Goal: Task Accomplishment & Management: Manage account settings

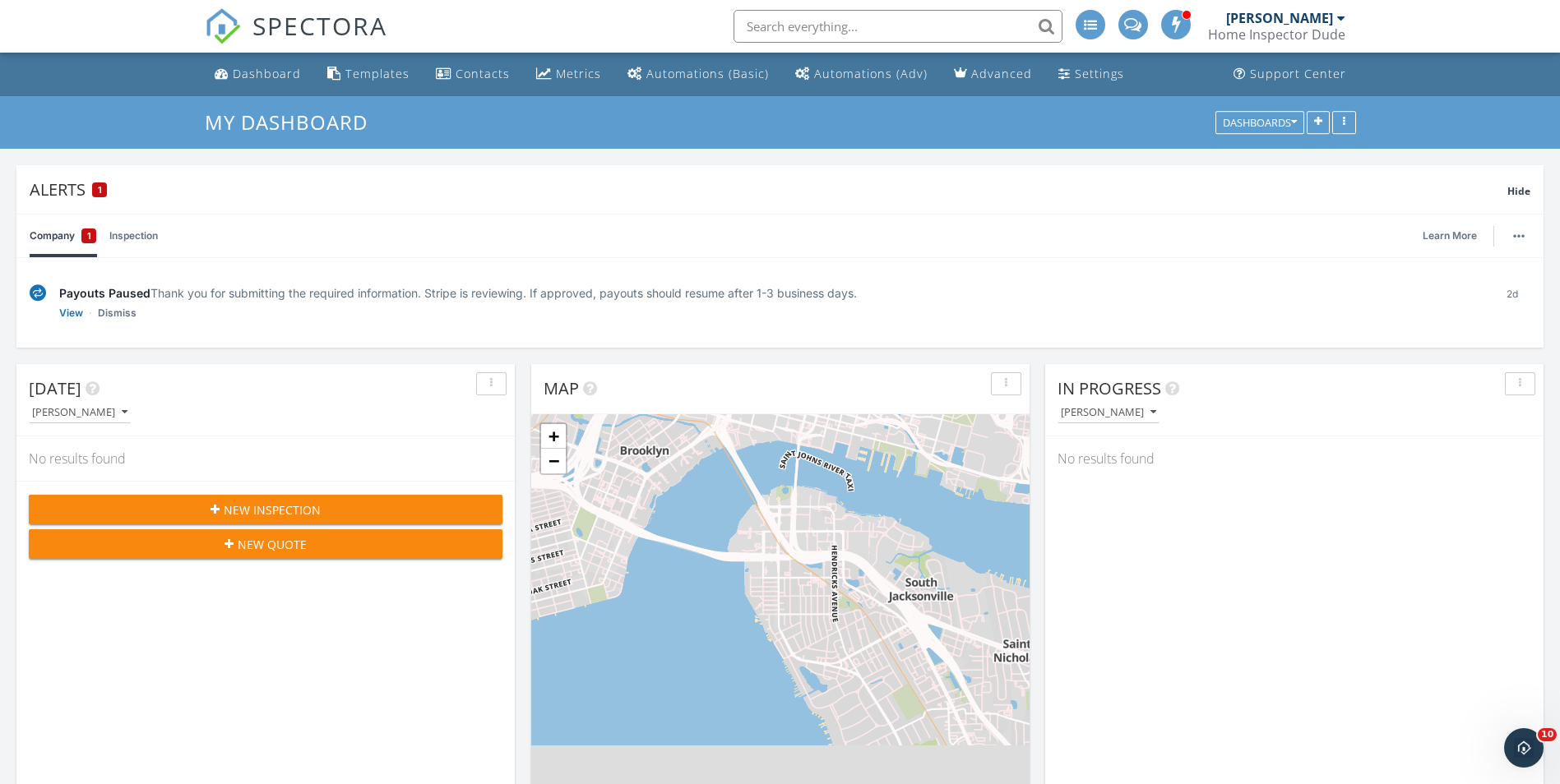
click at [827, 27] on input "text" at bounding box center [898, 26] width 329 height 33
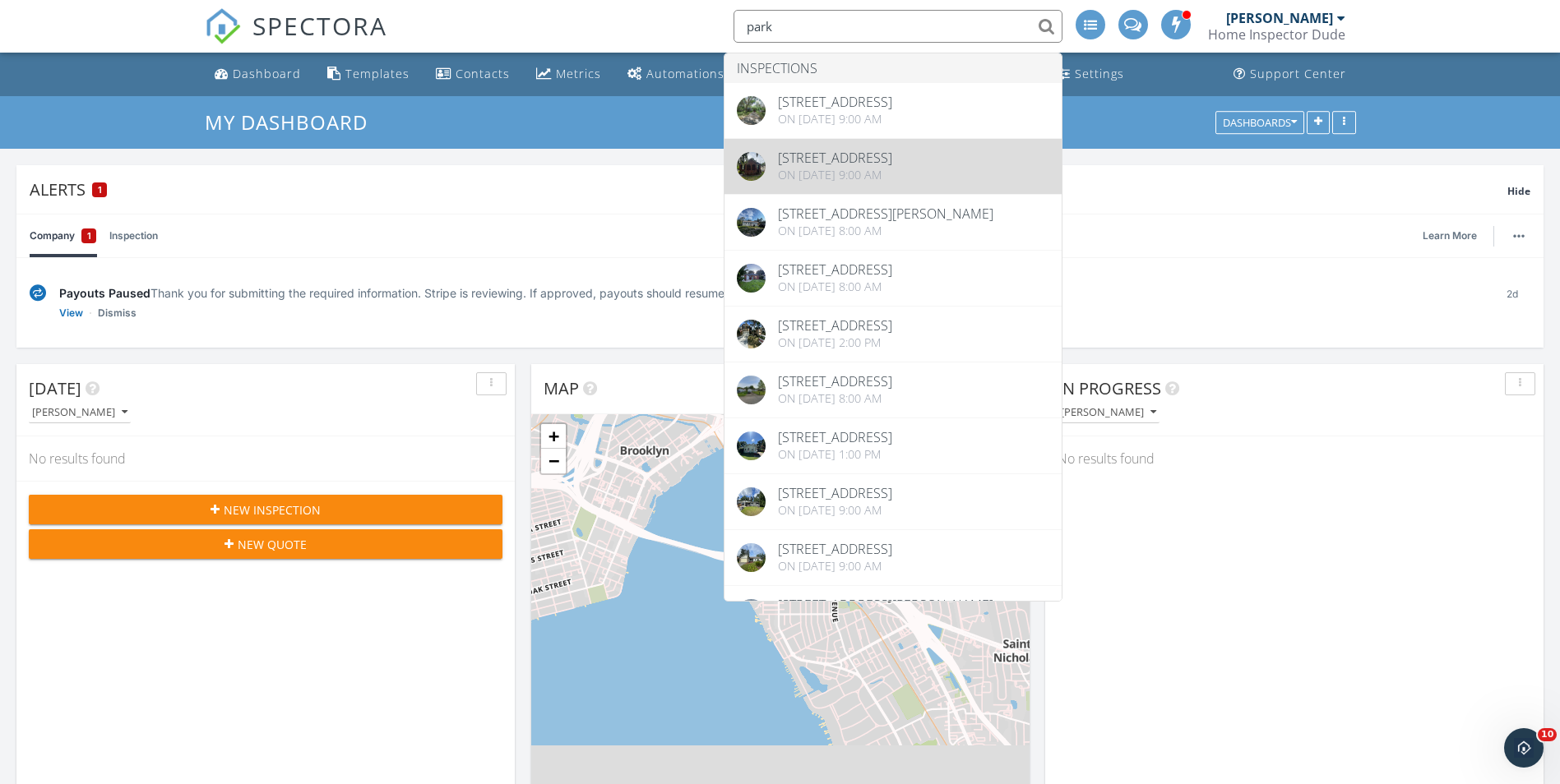
type input "park"
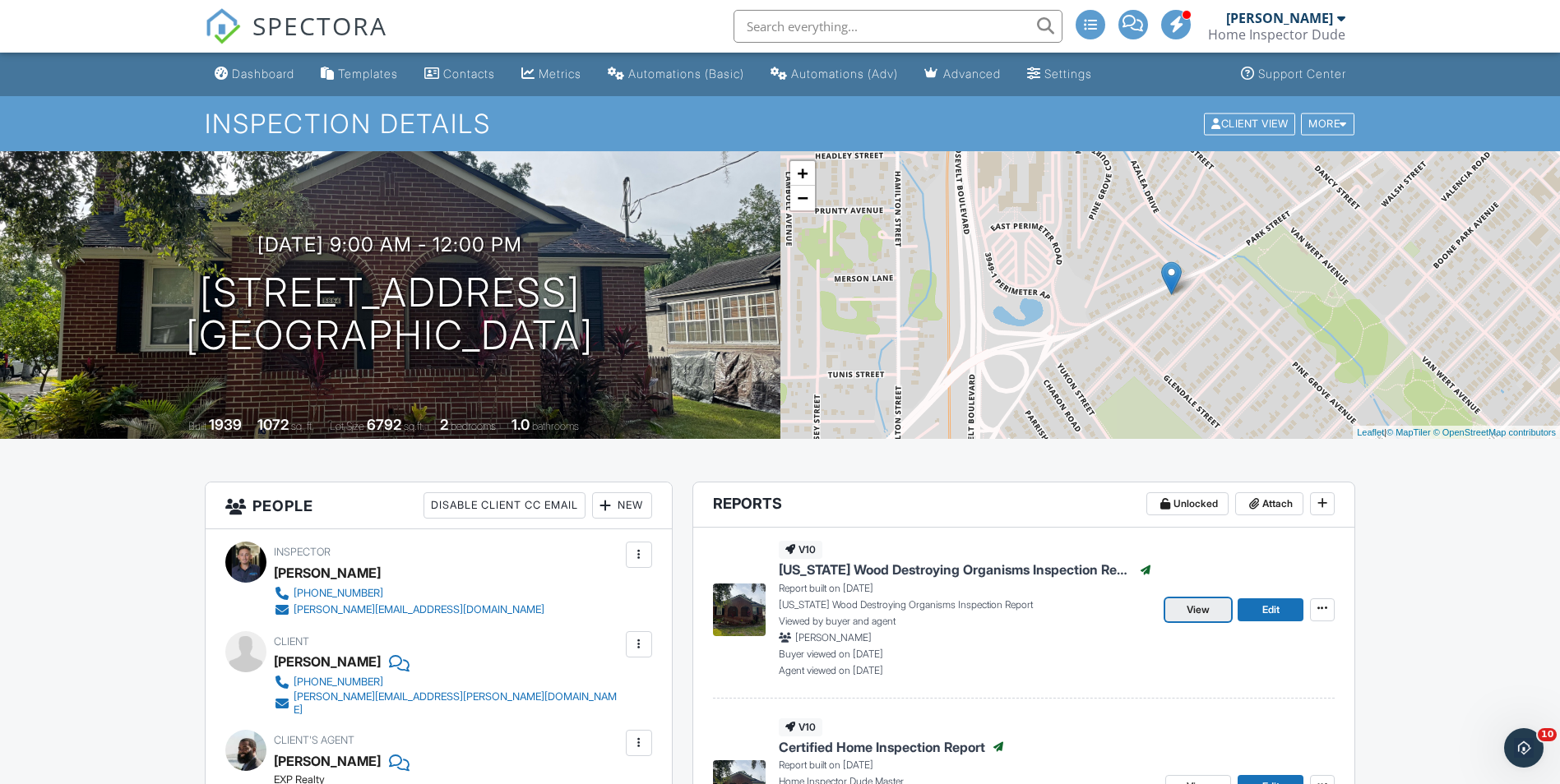
click at [1194, 607] on span "View" at bounding box center [1198, 609] width 23 height 17
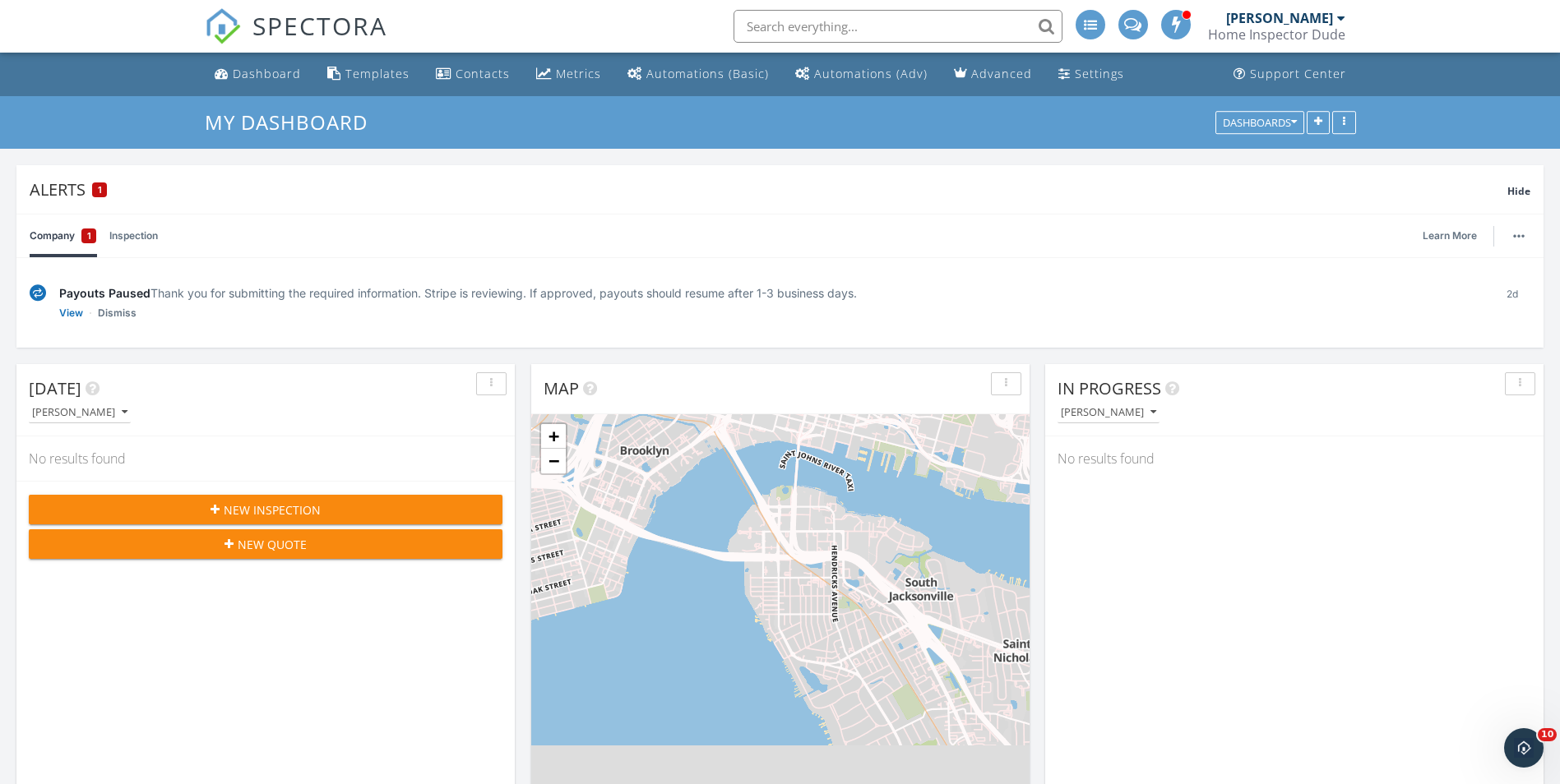
click at [278, 511] on span "New Inspection" at bounding box center [272, 509] width 97 height 17
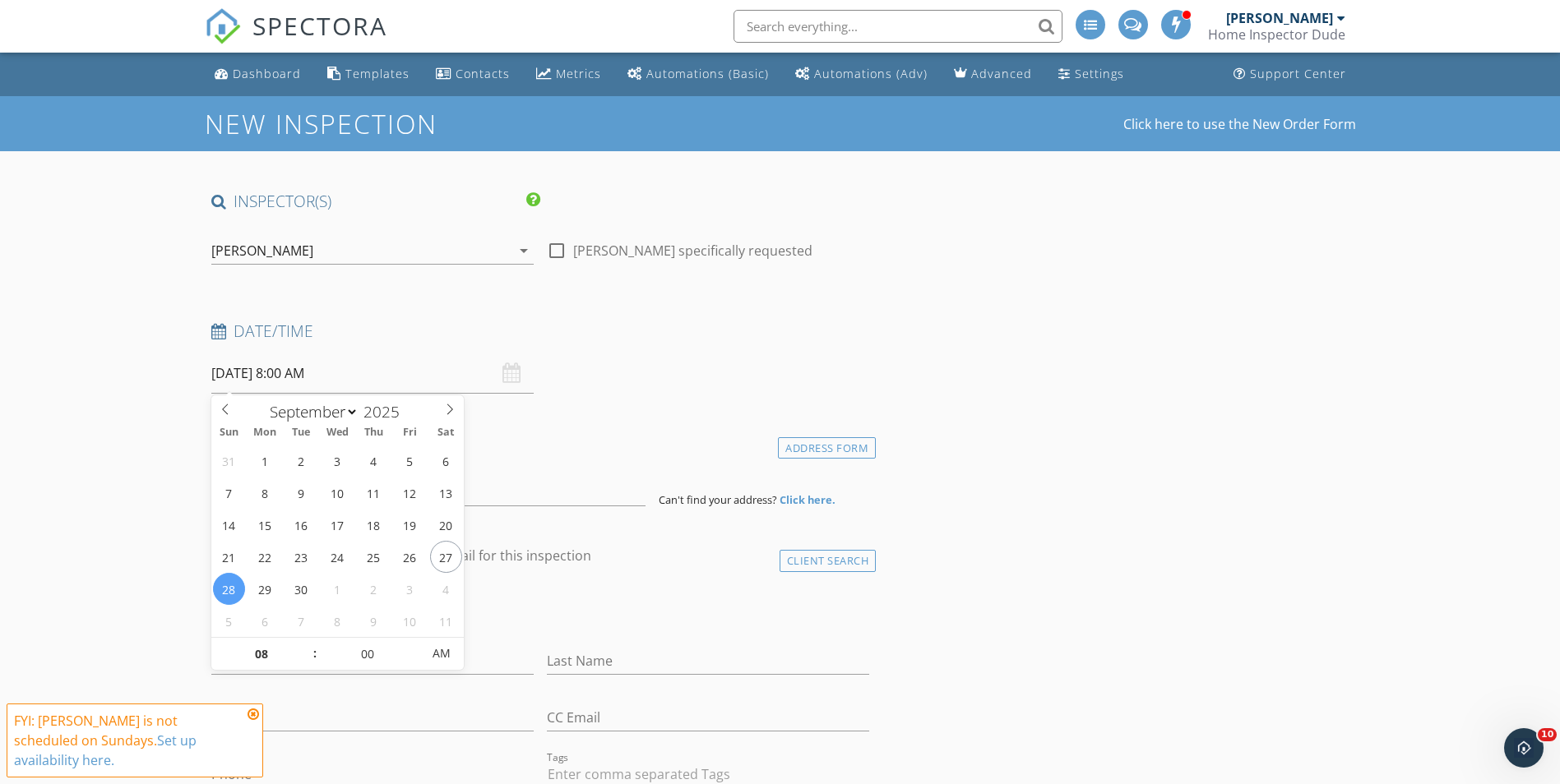
click at [275, 370] on input "[DATE] 8:00 AM" at bounding box center [372, 373] width 322 height 40
type input "09/26/2025 8:00 AM"
type input "09"
type input "09/26/2025 9:00 AM"
click at [306, 644] on span at bounding box center [306, 646] width 12 height 17
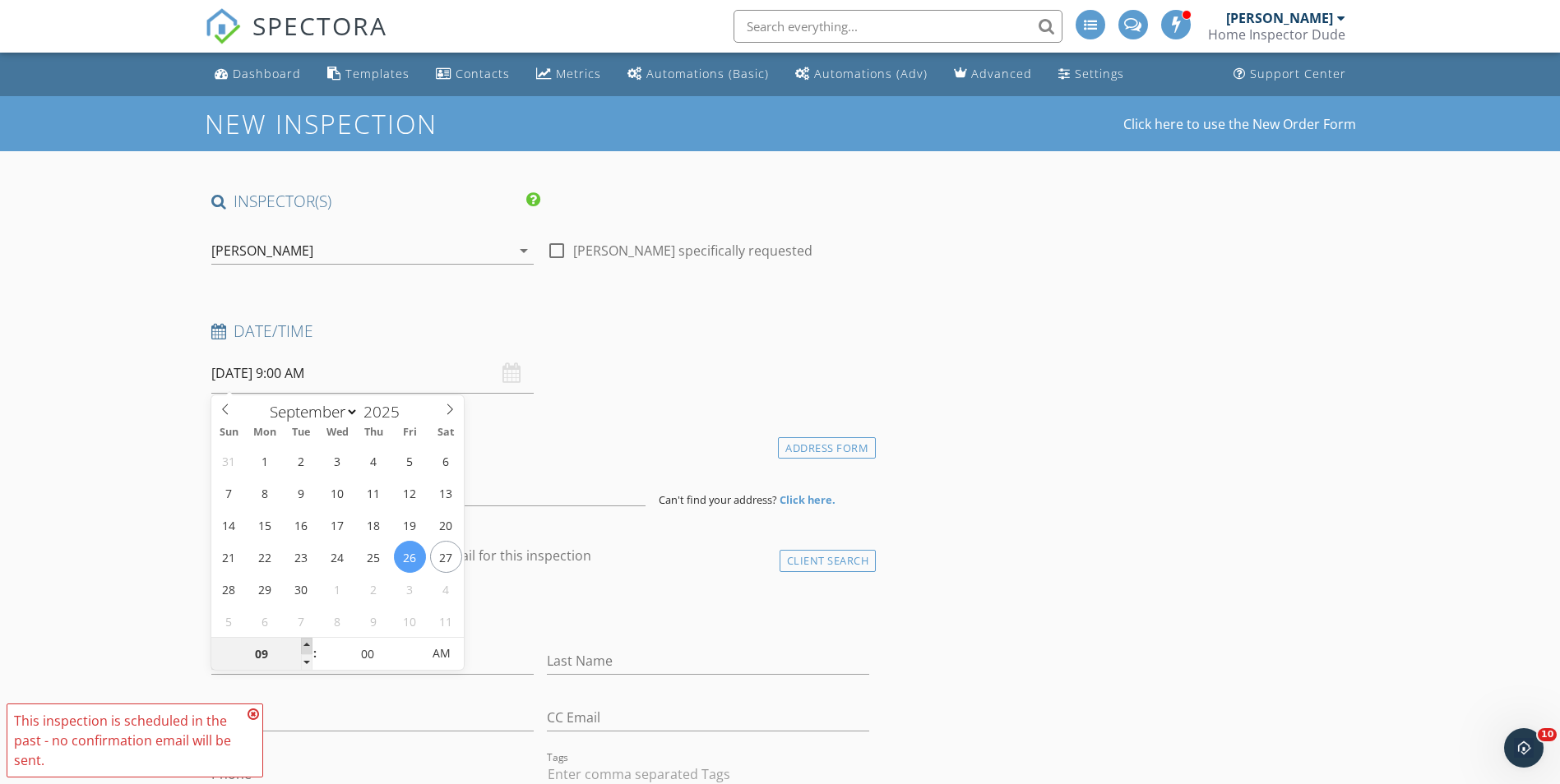
type input "10"
type input "09/26/2025 10:00 AM"
click at [306, 644] on span at bounding box center [306, 646] width 12 height 17
type input "11"
type input "09/26/2025 11:00 AM"
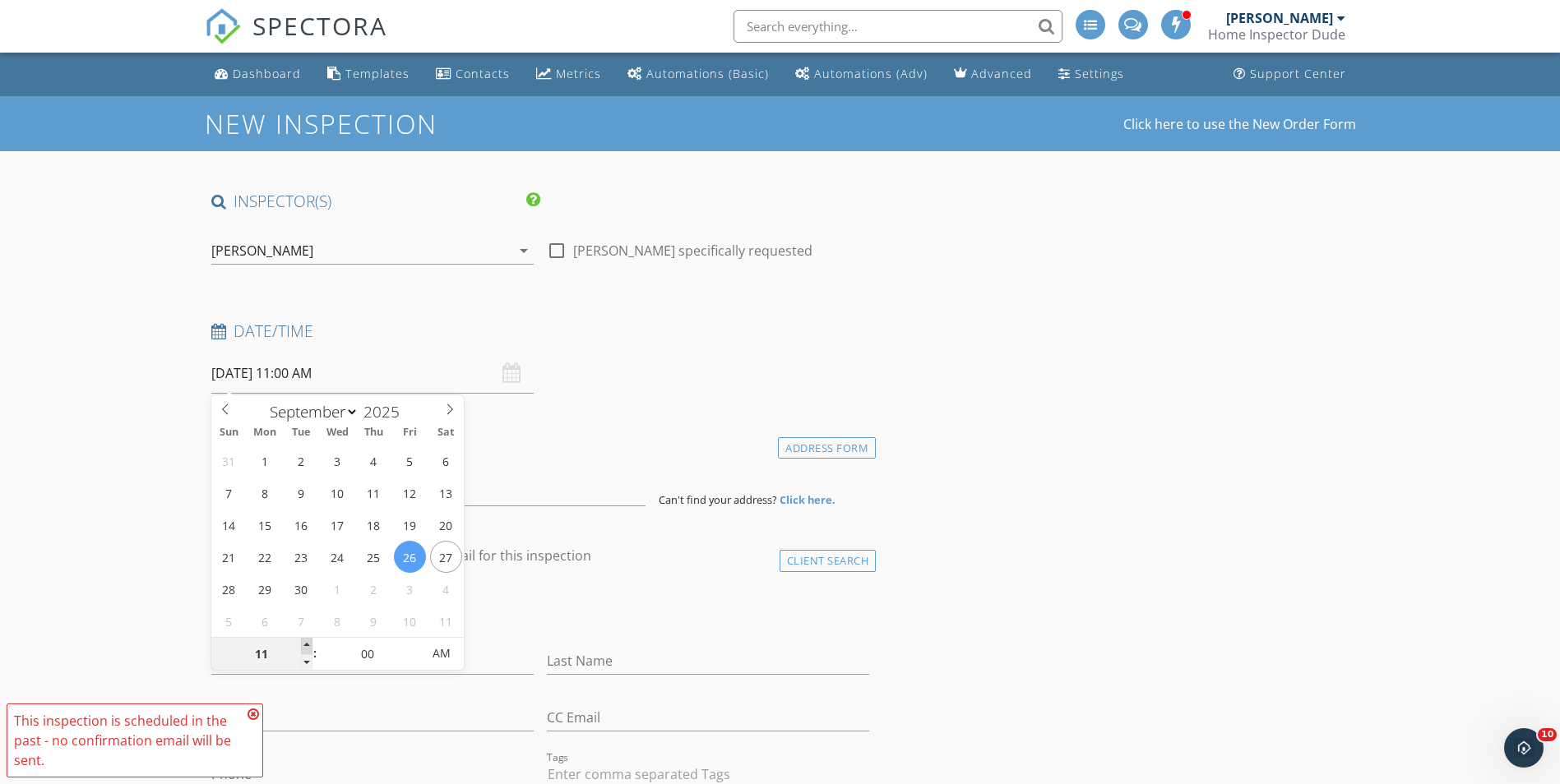
click at [306, 644] on span at bounding box center [306, 646] width 12 height 17
type input "12"
type input "09/26/2025 12:00 PM"
click at [306, 644] on span at bounding box center [306, 646] width 12 height 17
type input "01"
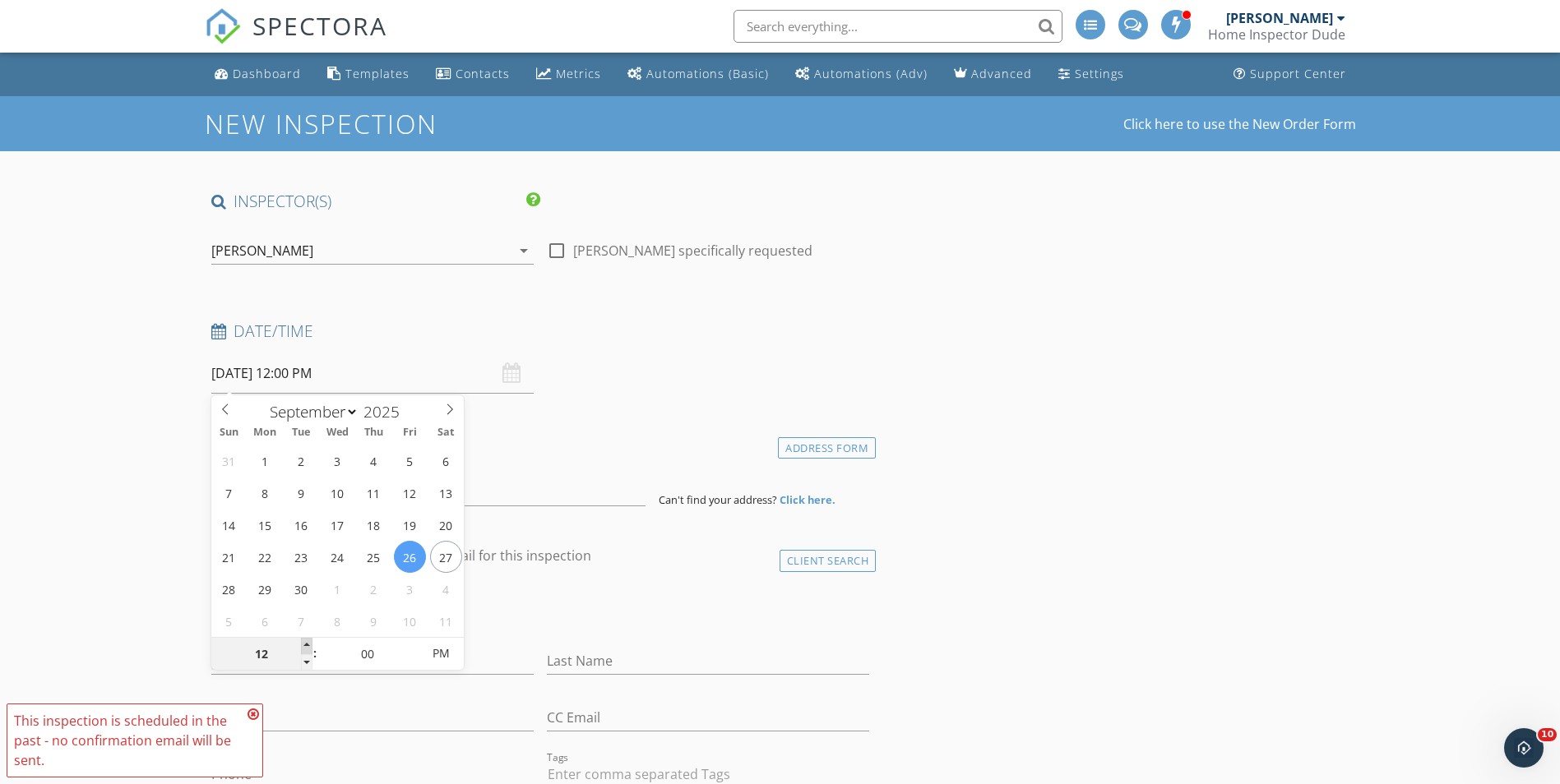
type input "09/26/2025 1:00 PM"
click at [306, 644] on span at bounding box center [306, 646] width 12 height 17
type input "02"
type input "09/26/2025 2:00 PM"
click at [306, 644] on span at bounding box center [306, 646] width 12 height 17
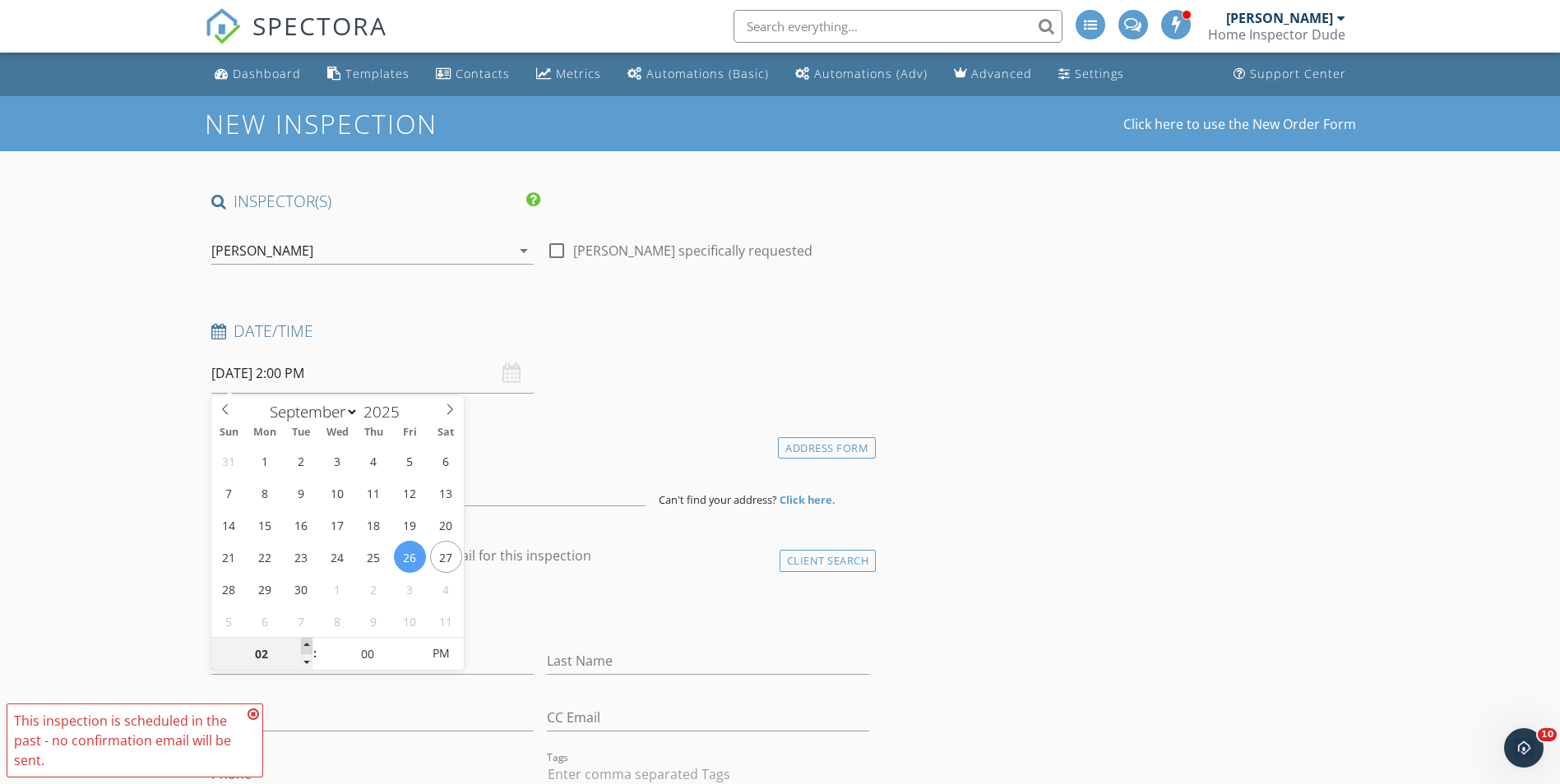
type input "03"
type input "09/26/2025 3:00 PM"
click at [306, 646] on span at bounding box center [306, 646] width 12 height 17
type input "04"
type input "09/26/2025 4:00 PM"
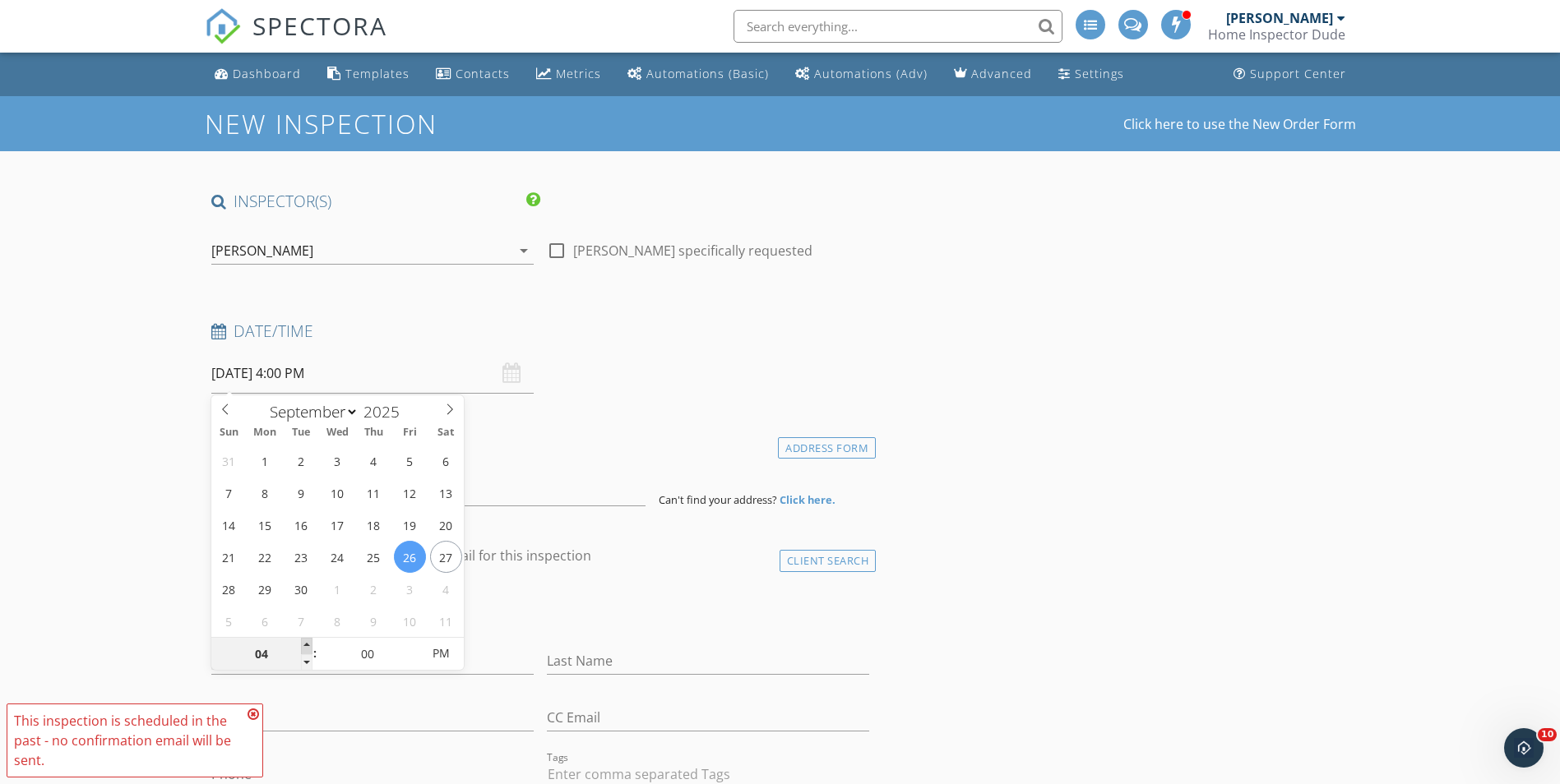
click at [305, 647] on span at bounding box center [306, 646] width 12 height 17
type input "05"
type input "09/26/2025 5:00 PM"
click at [304, 647] on span at bounding box center [306, 646] width 12 height 17
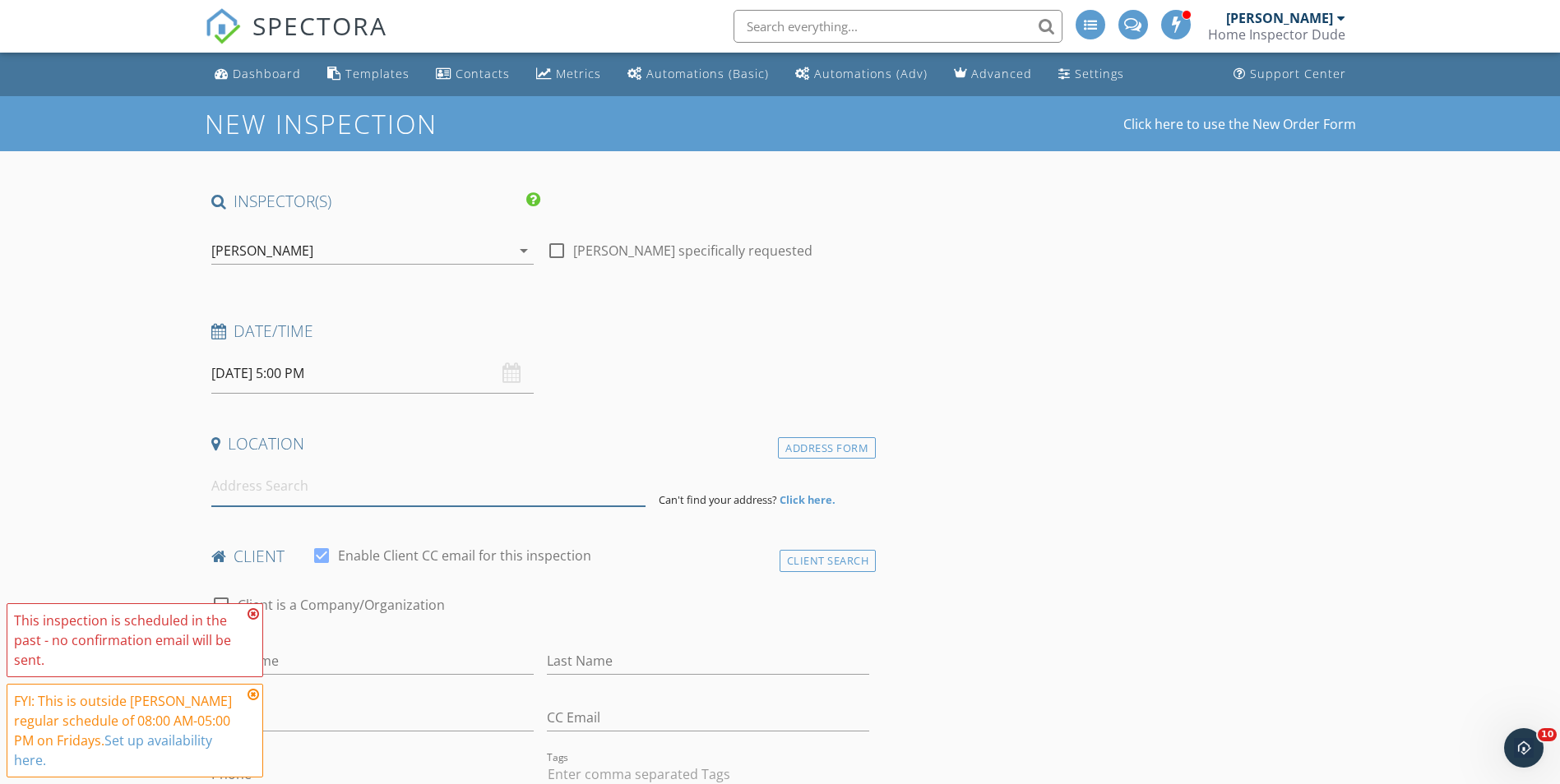
click at [288, 488] on input at bounding box center [428, 486] width 434 height 40
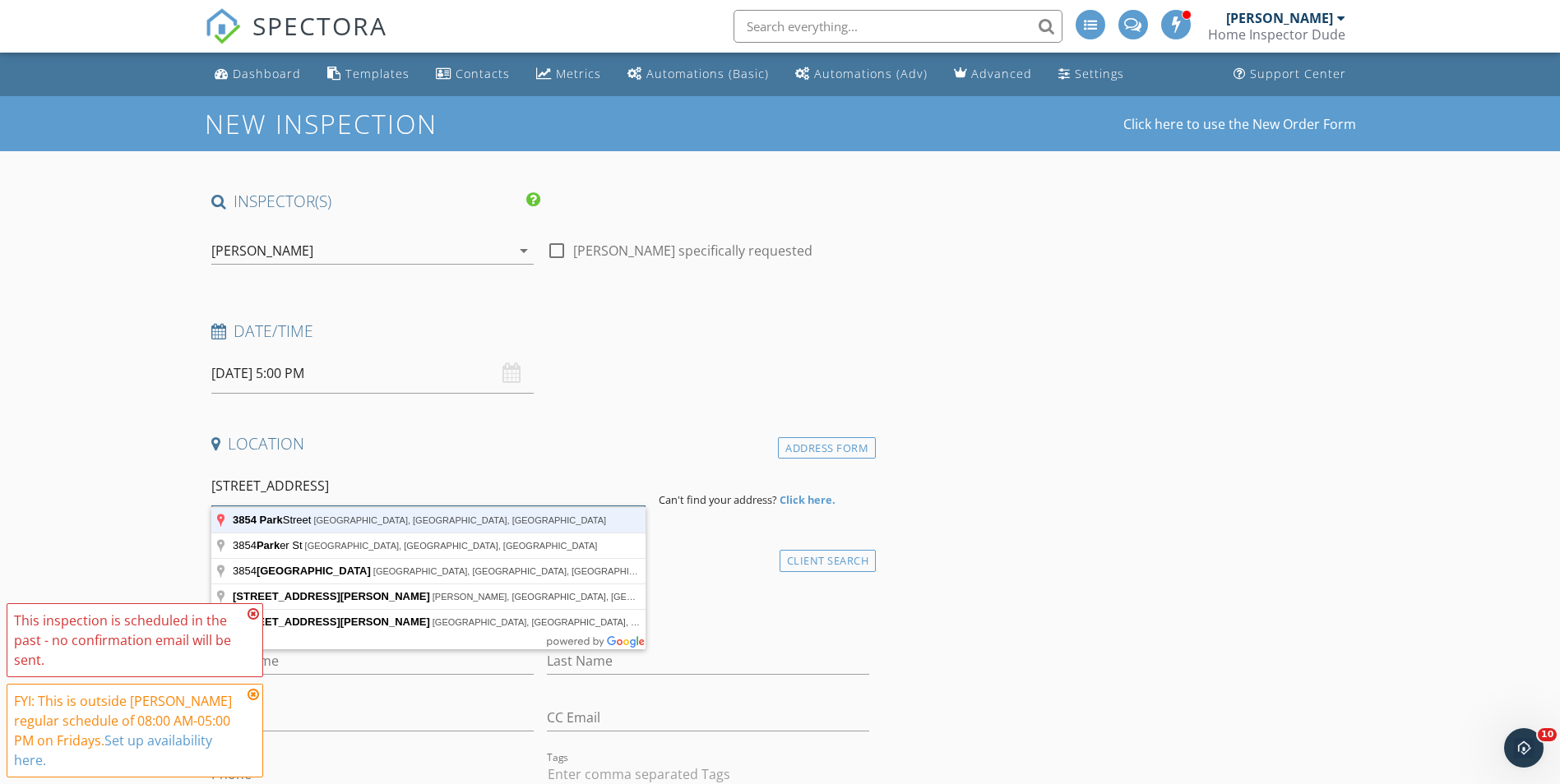
type input "3854 Park Street, Jacksonville, FL, USA"
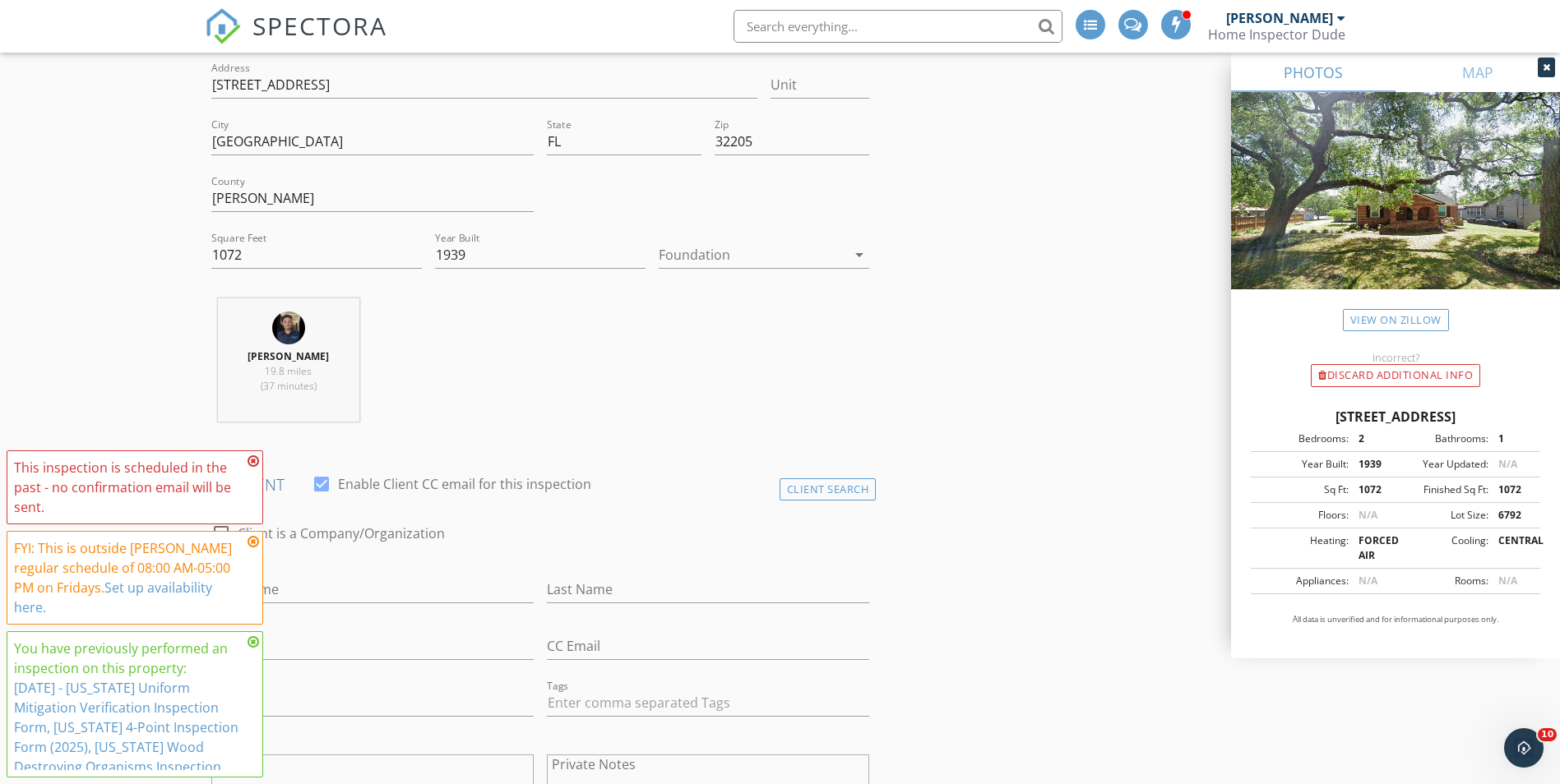
scroll to position [411, 0]
click at [252, 459] on icon at bounding box center [253, 461] width 12 height 13
click at [254, 538] on icon at bounding box center [253, 541] width 12 height 13
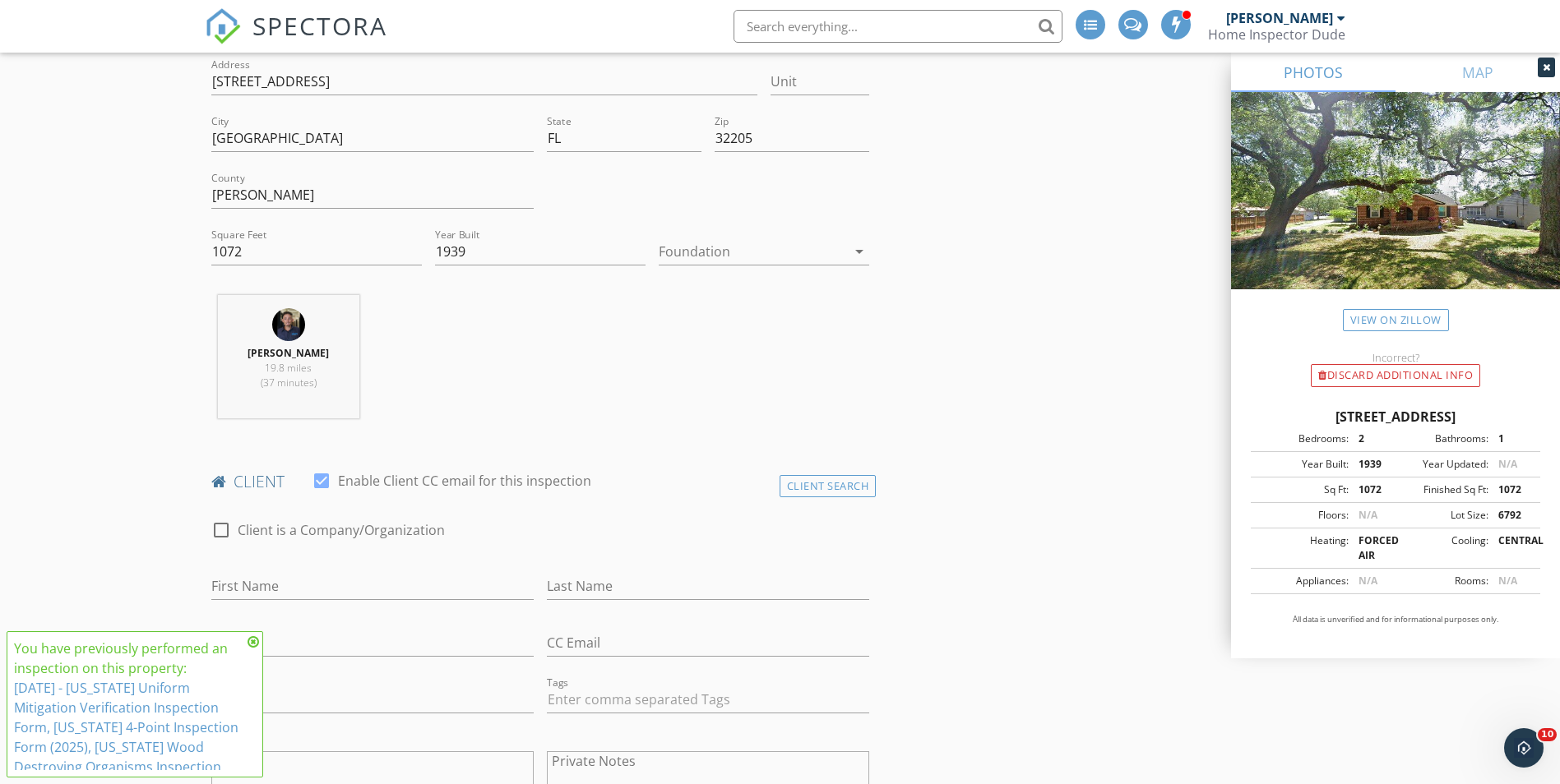
click at [254, 645] on icon at bounding box center [253, 641] width 12 height 13
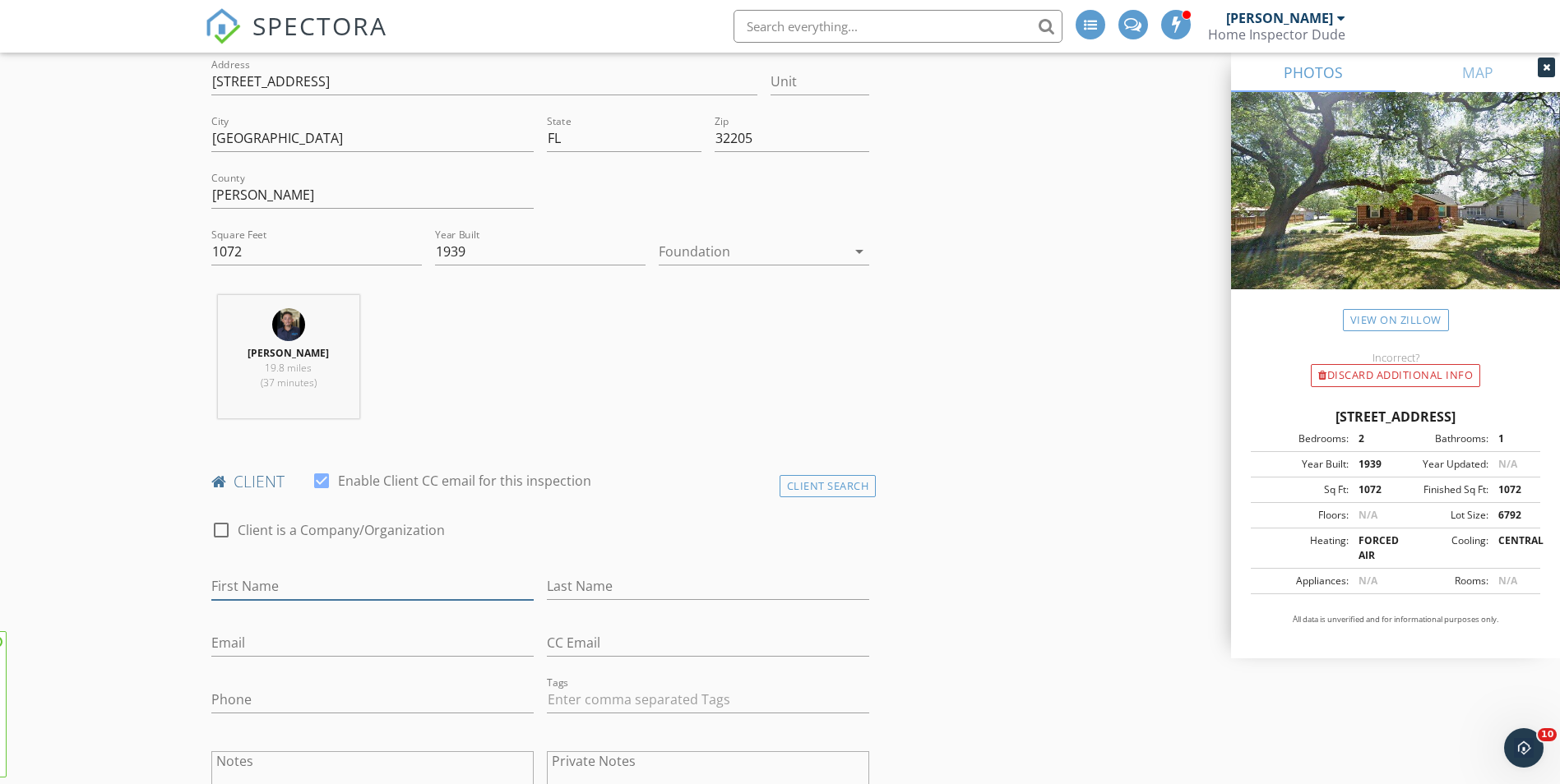
click at [287, 580] on input "First Name" at bounding box center [372, 586] width 322 height 27
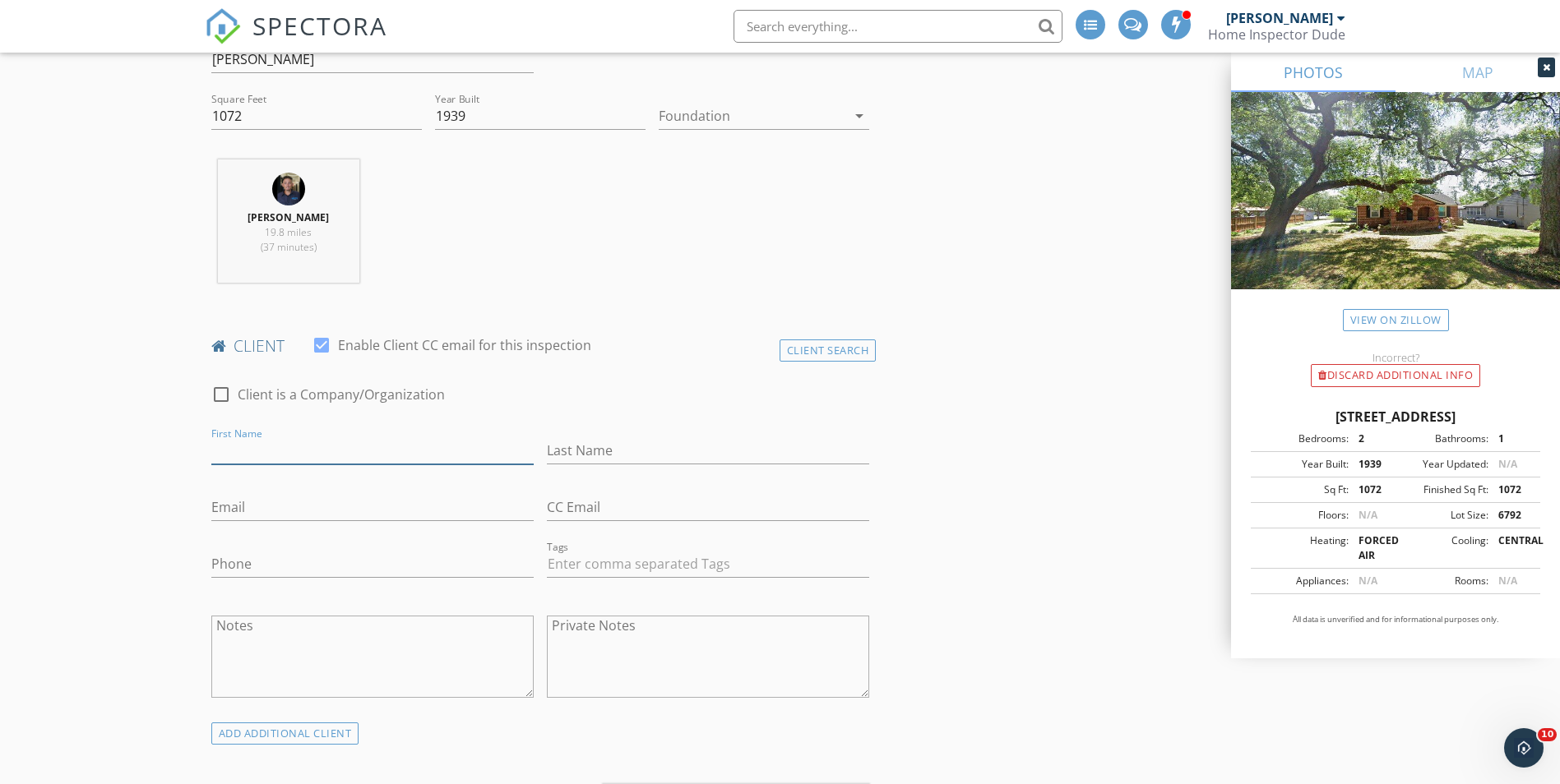
scroll to position [576, 0]
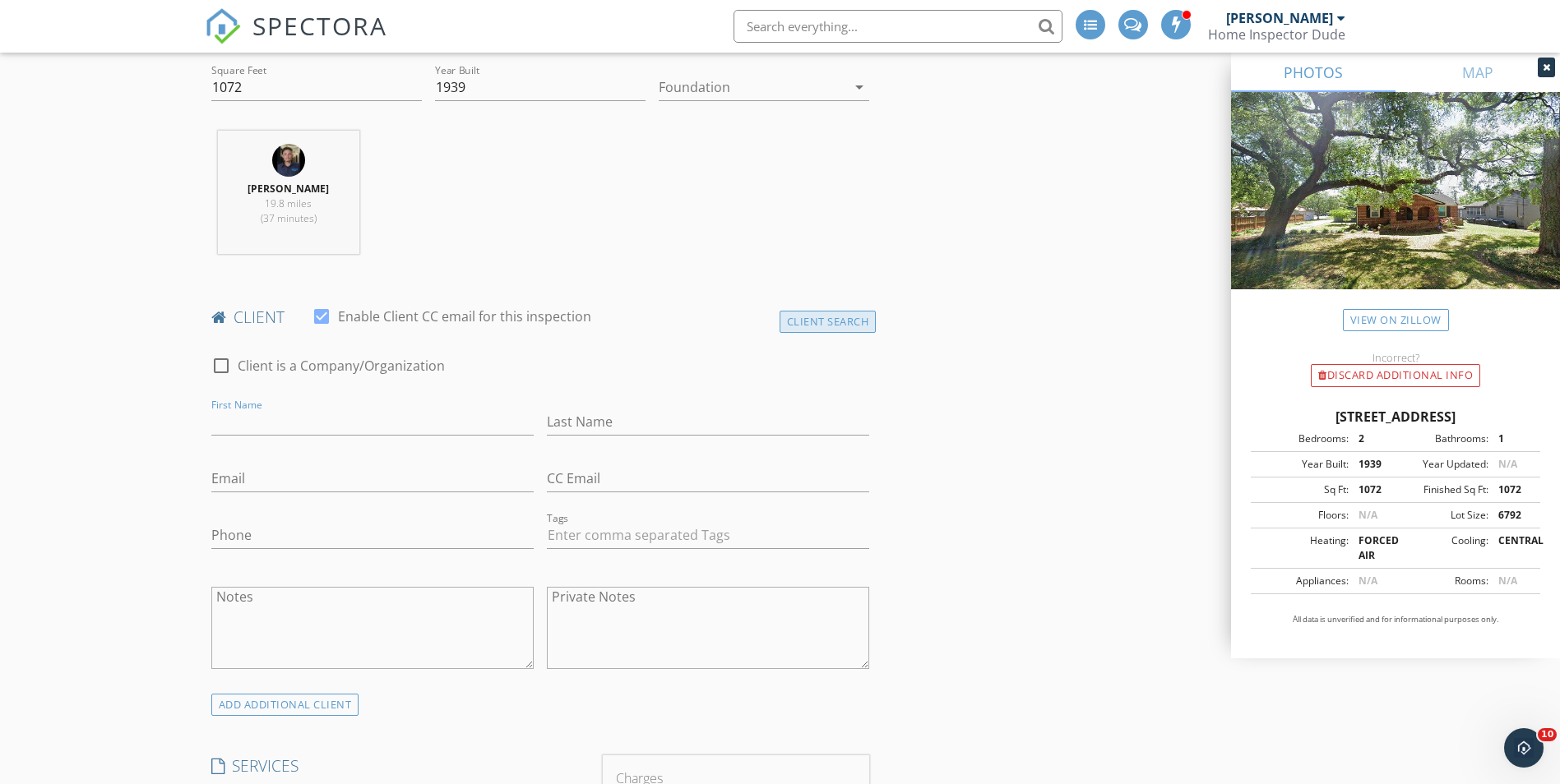
click at [838, 323] on div "Client Search" at bounding box center [828, 321] width 97 height 22
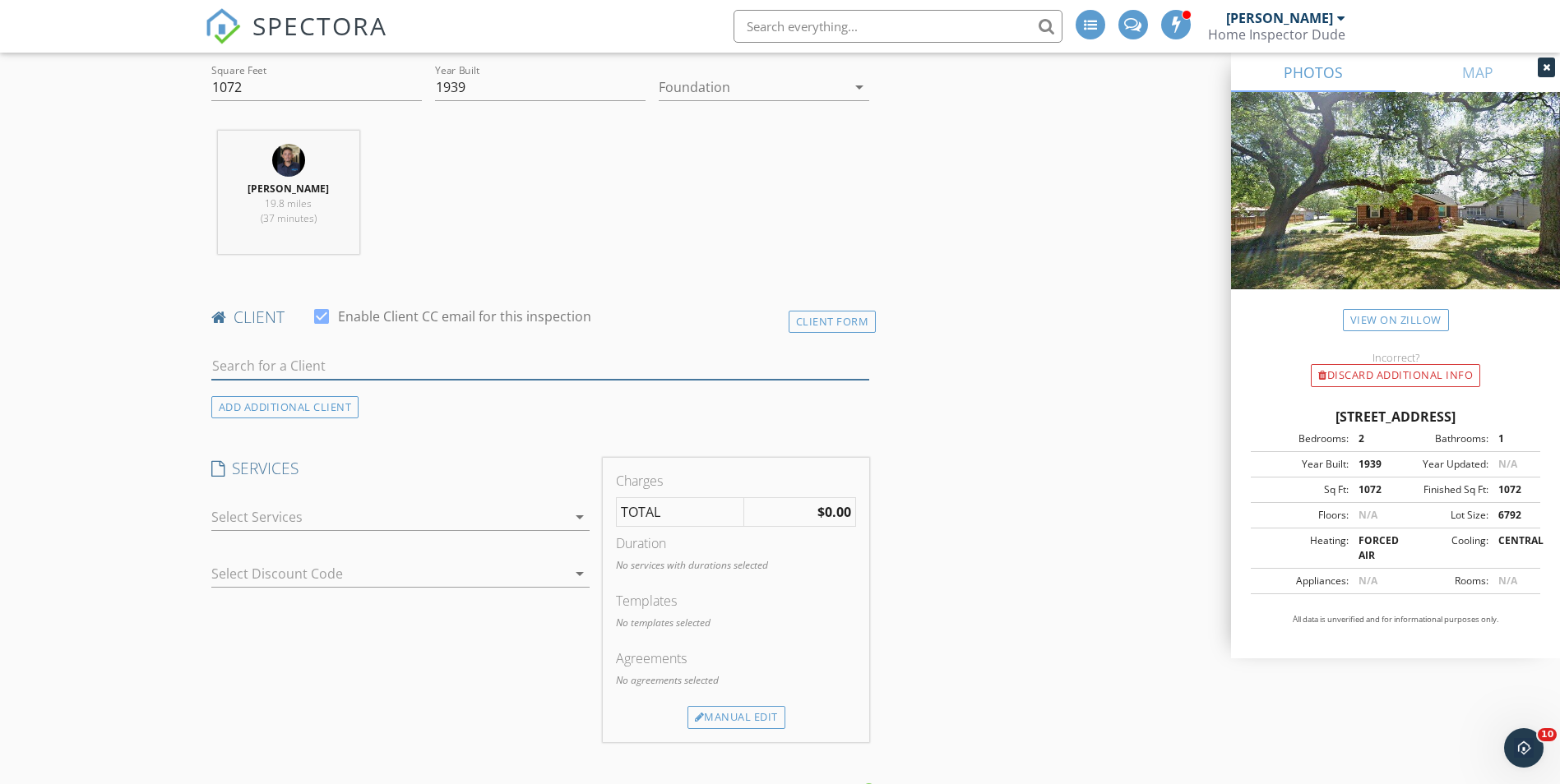
click at [310, 365] on input "text" at bounding box center [540, 366] width 658 height 27
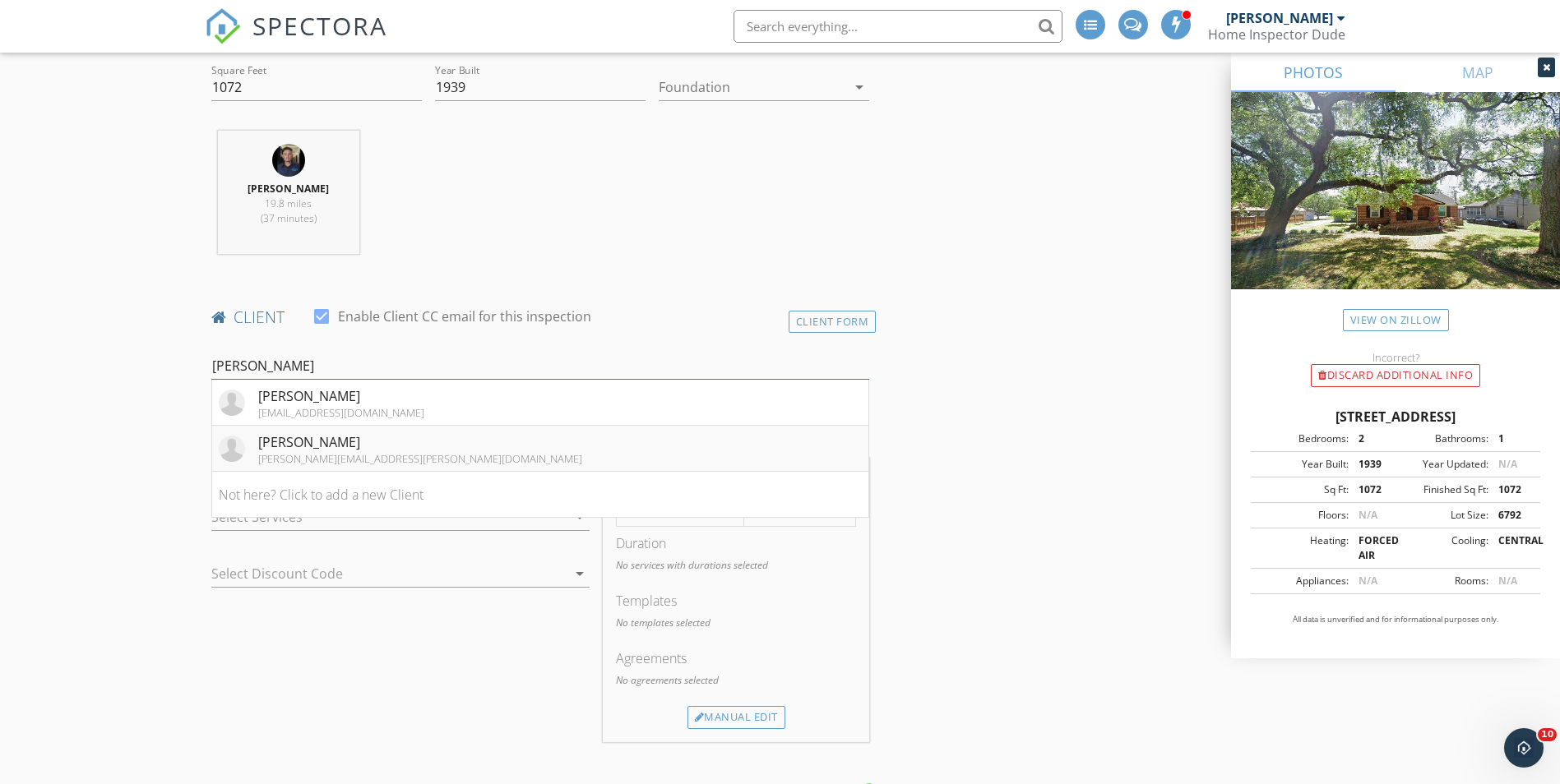
type input "kristin"
click at [328, 442] on div "Kristin Seewald" at bounding box center [420, 443] width 324 height 20
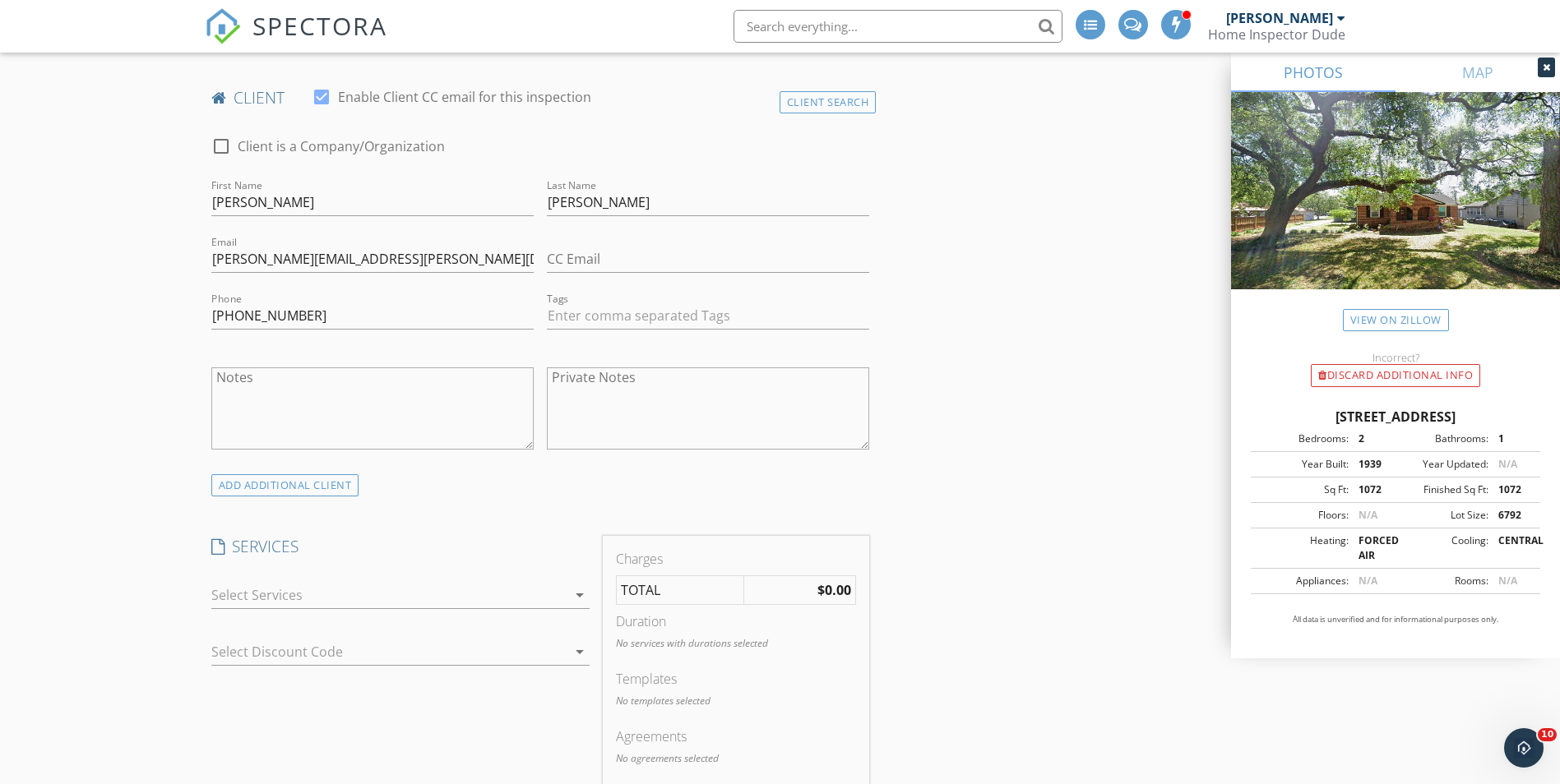
scroll to position [822, 0]
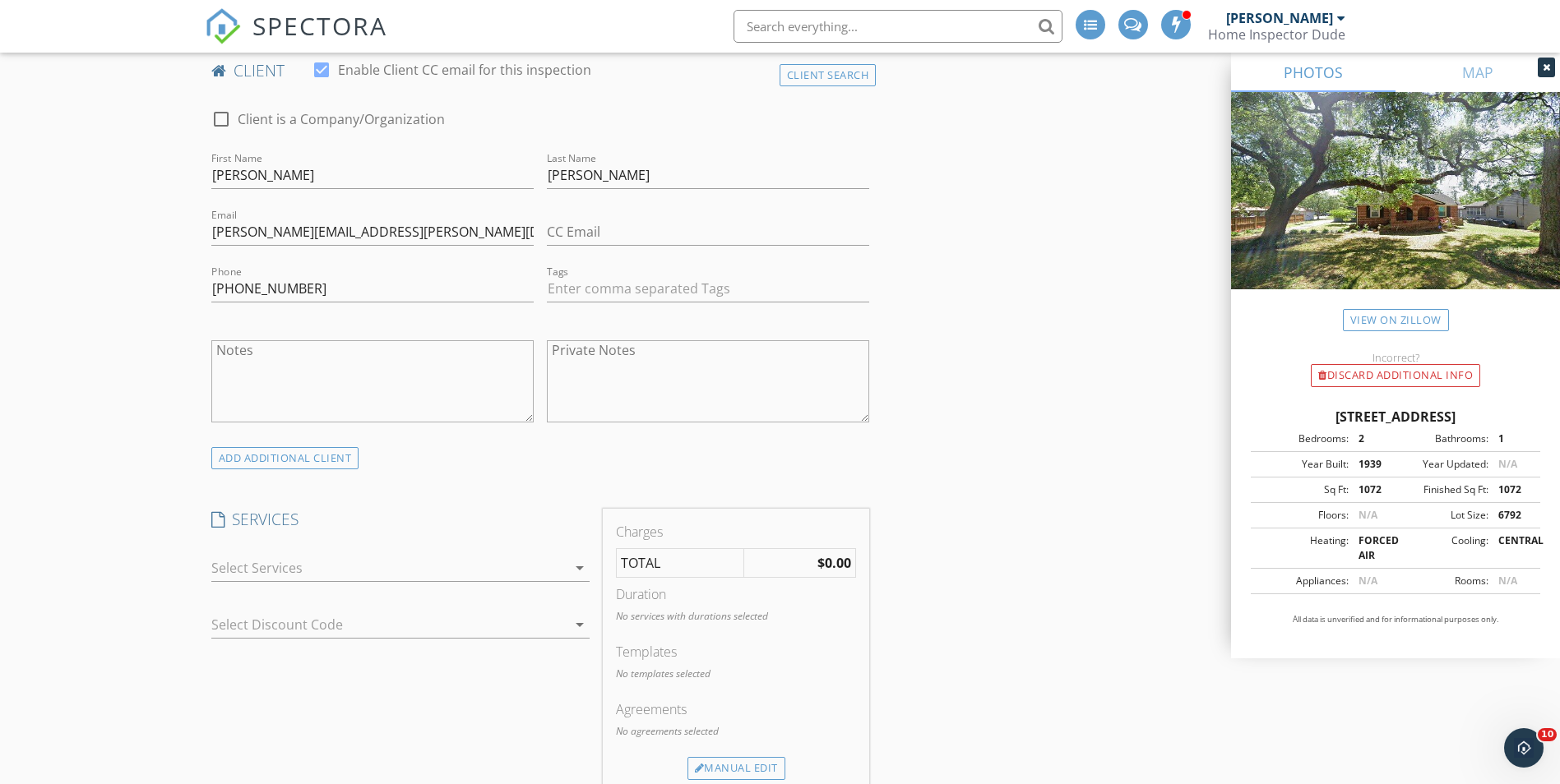
click at [297, 566] on div at bounding box center [389, 568] width 355 height 27
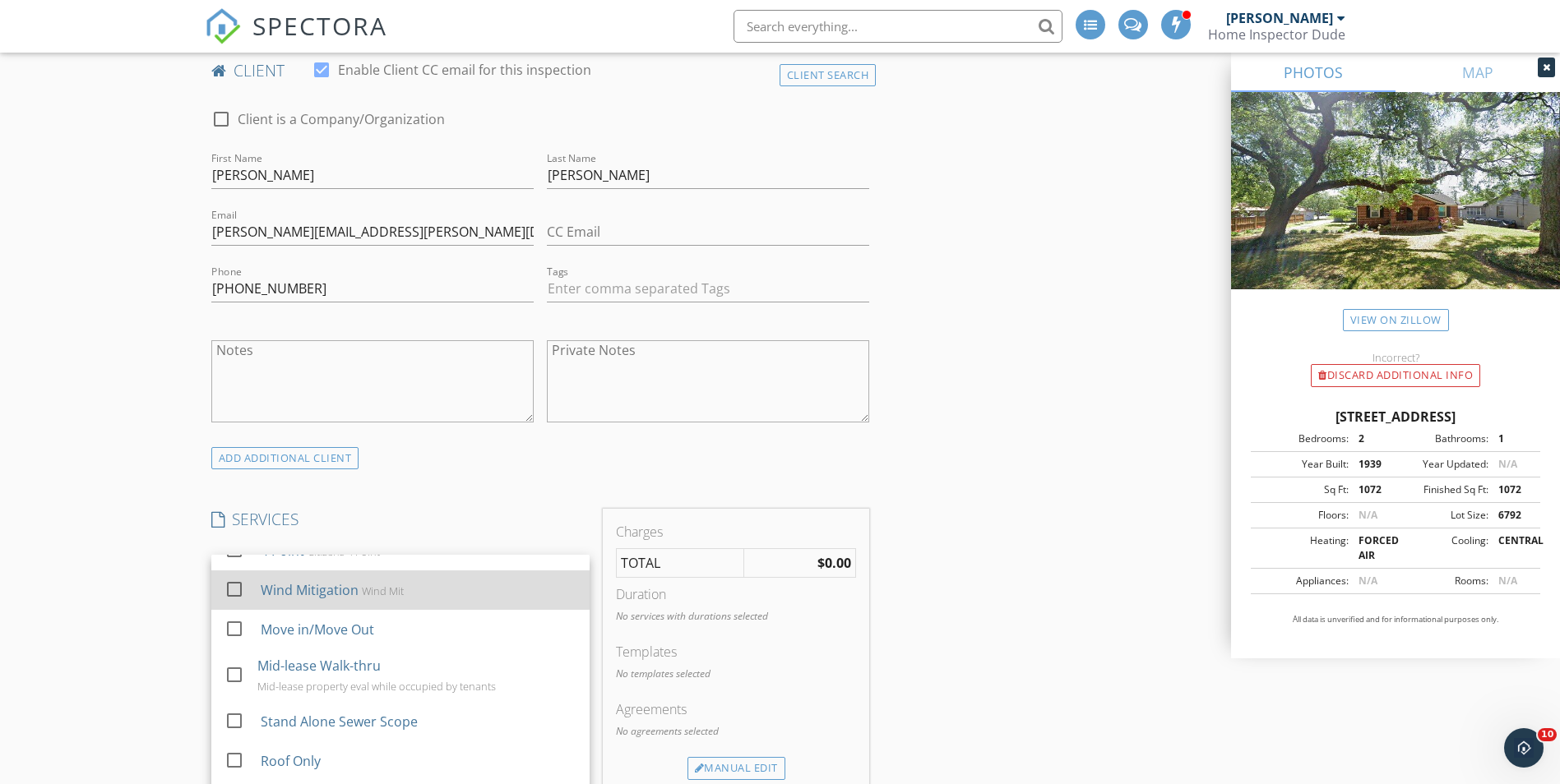
scroll to position [82, 0]
click at [332, 598] on div "Wood Destroying Organism Report" at bounding box center [379, 594] width 168 height 13
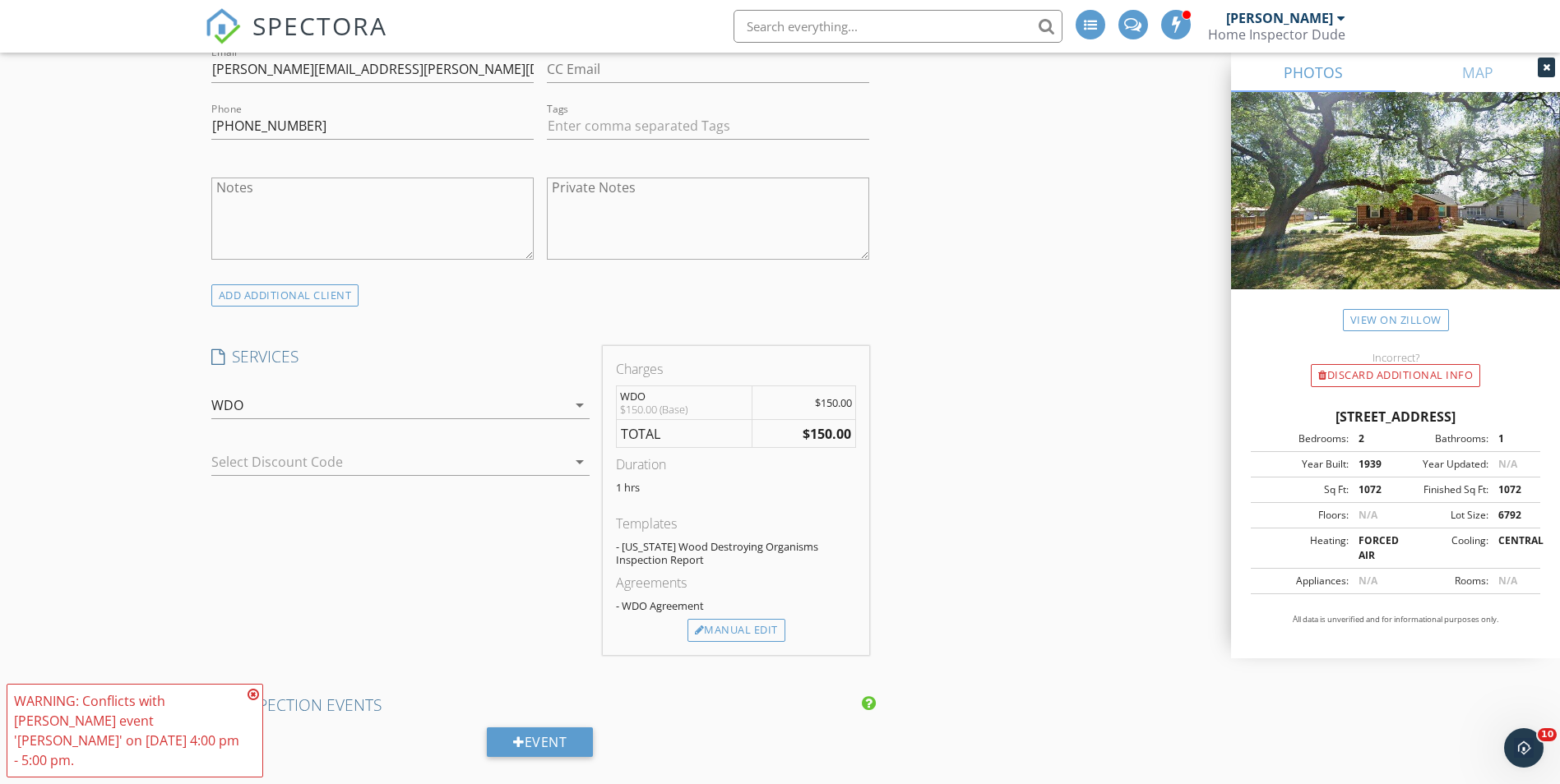
scroll to position [986, 0]
click at [726, 624] on div "Manual Edit" at bounding box center [737, 629] width 98 height 23
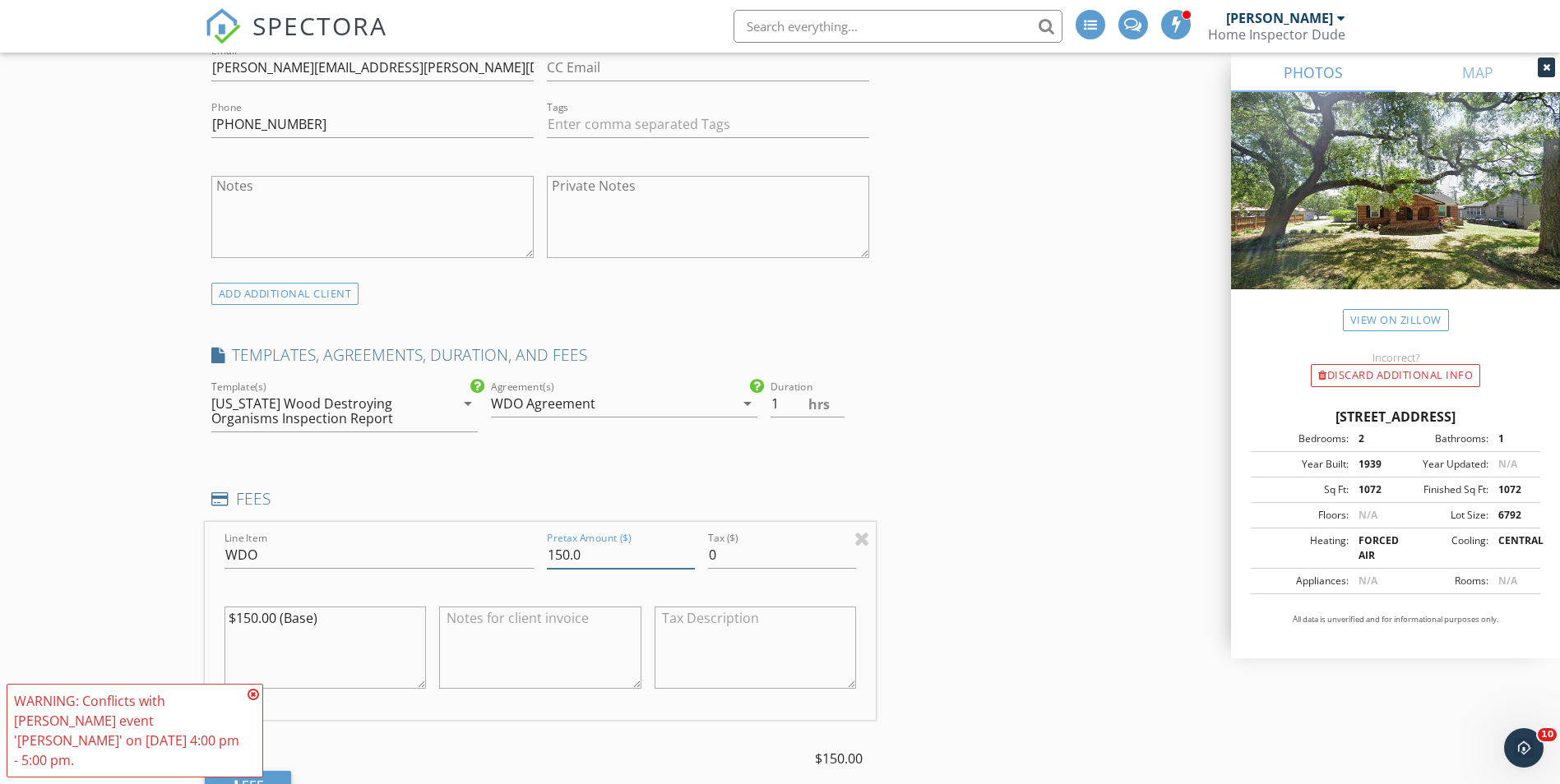
drag, startPoint x: 562, startPoint y: 554, endPoint x: 495, endPoint y: 551, distance: 67.1
click at [514, 556] on div "Line Item WDO Pretax Amount ($) 150.0 Tax ($) 0 $150.00 (Base)" at bounding box center [540, 621] width 672 height 198
type input "0.0"
click at [992, 524] on div "INSPECTOR(S) check_box Joseph Mellon PRIMARY Joseph Mellon arrow_drop_down chec…" at bounding box center [781, 757] width 1152 height 3106
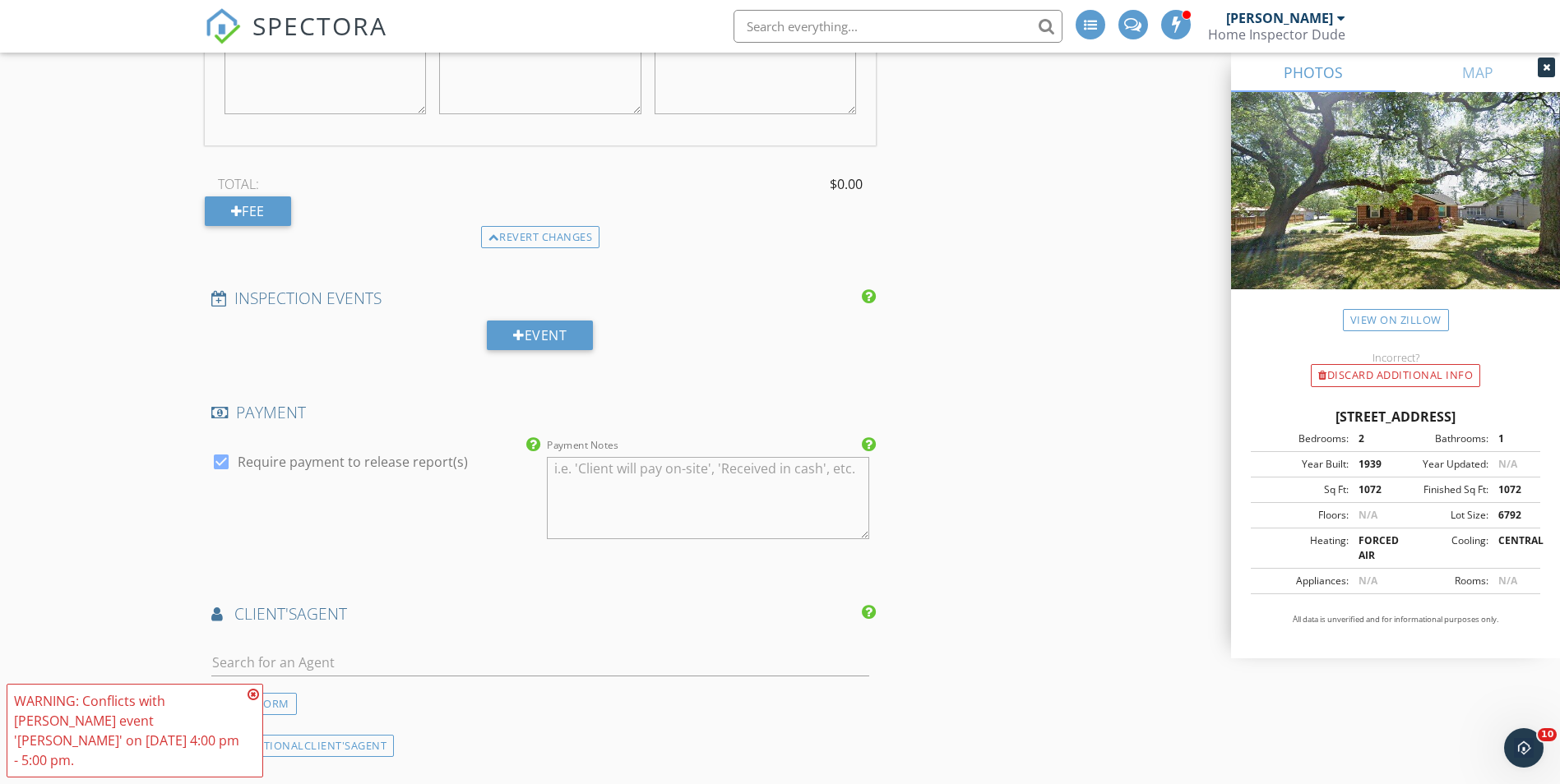
scroll to position [1562, 0]
click at [249, 702] on icon at bounding box center [253, 694] width 12 height 13
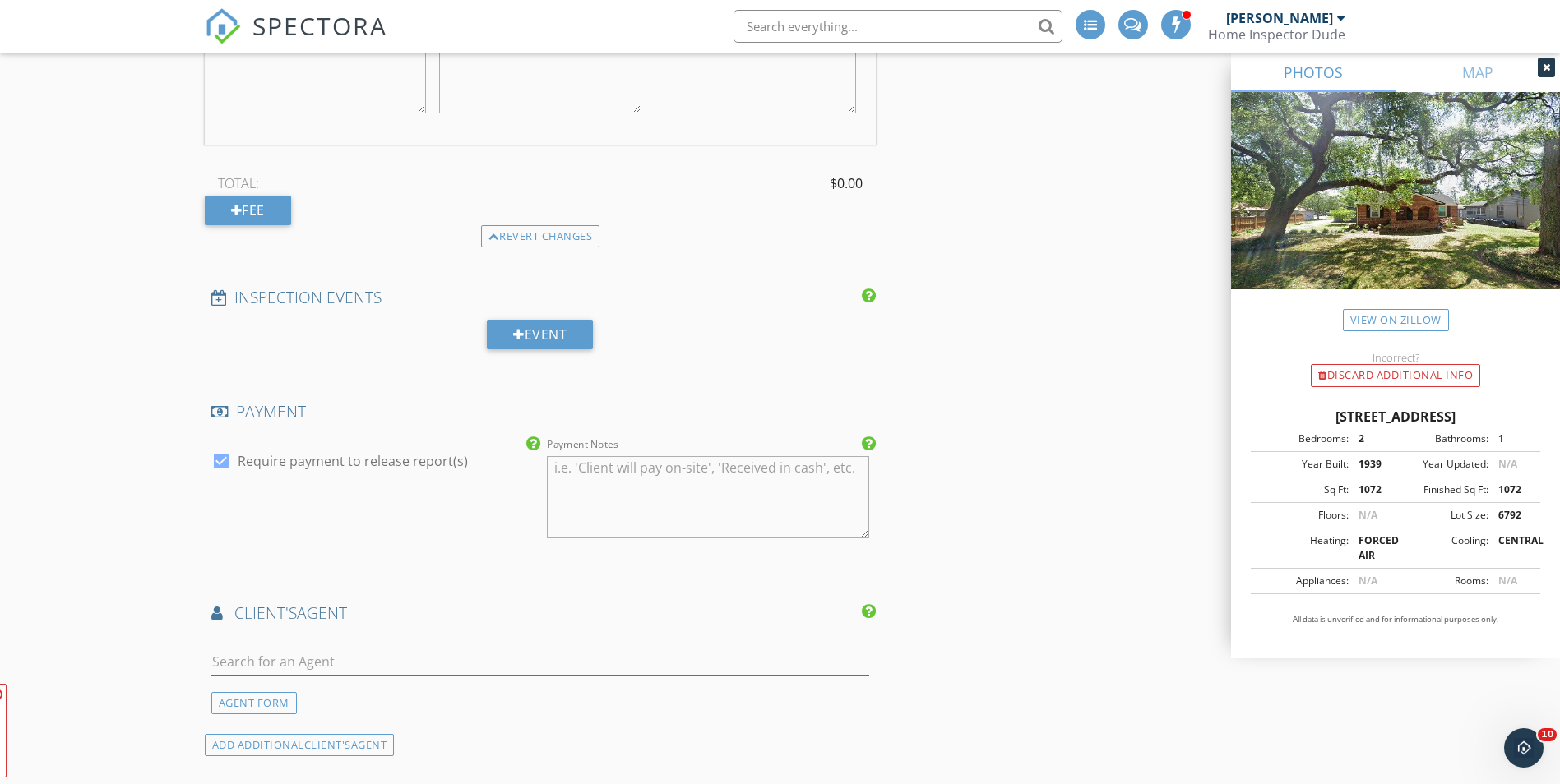
click at [281, 662] on input "text" at bounding box center [540, 662] width 658 height 27
type input "maur"
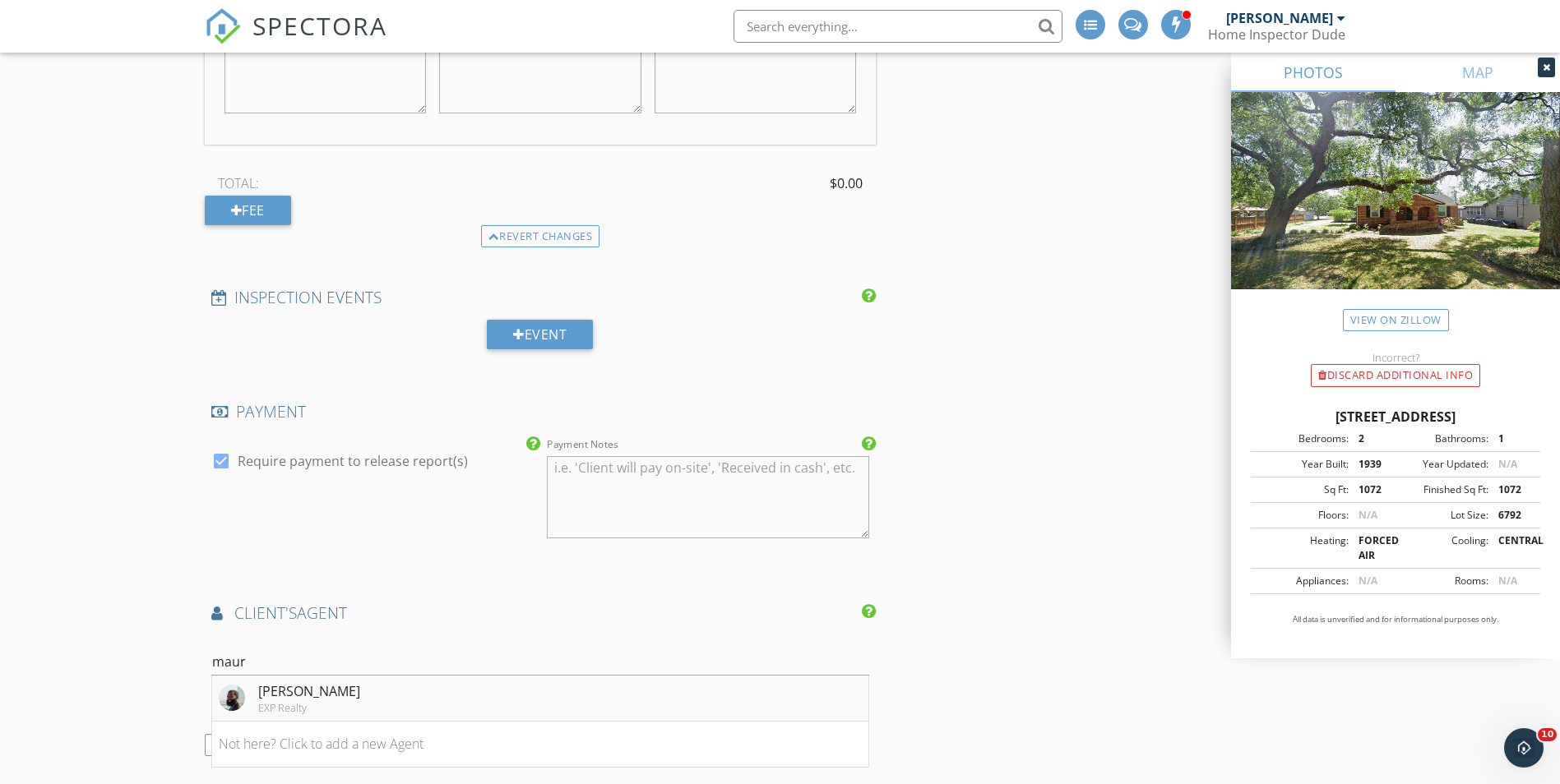
click at [288, 696] on div "Maurice Murphy" at bounding box center [309, 691] width 102 height 20
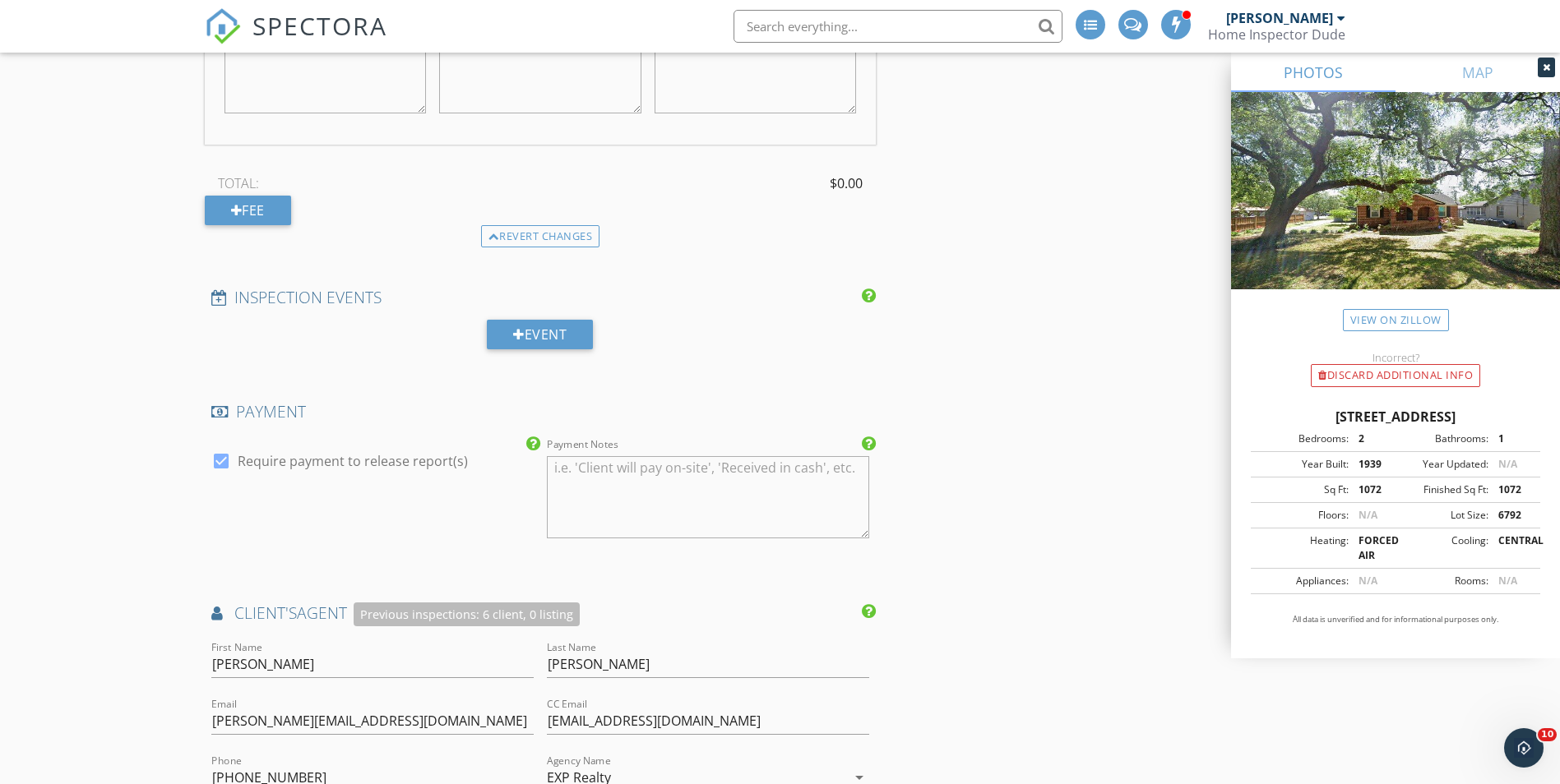
click at [964, 547] on div "INSPECTOR(S) check_box Joseph Mellon PRIMARY Joseph Mellon arrow_drop_down chec…" at bounding box center [781, 338] width 1152 height 3418
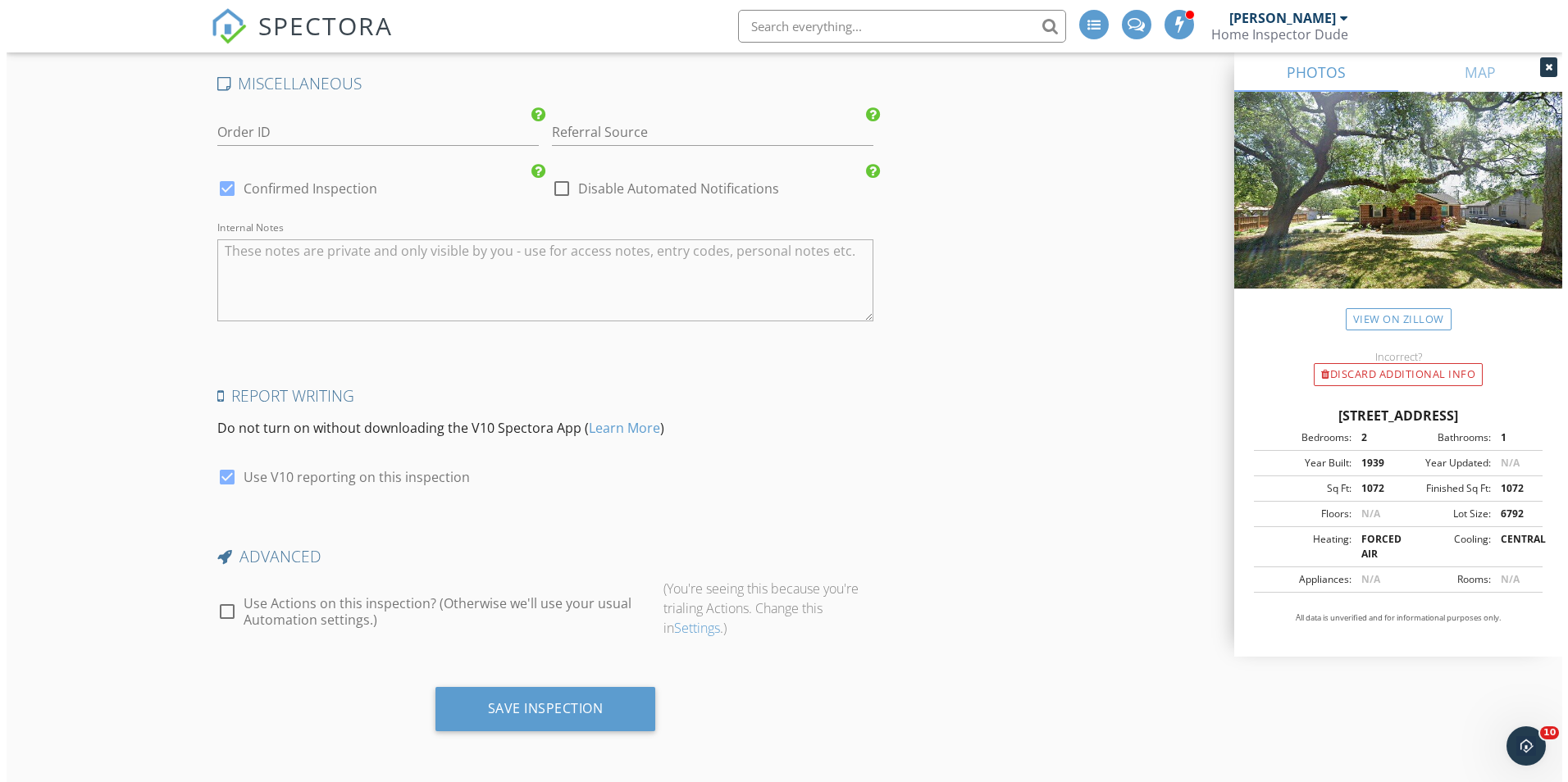
scroll to position [2856, 0]
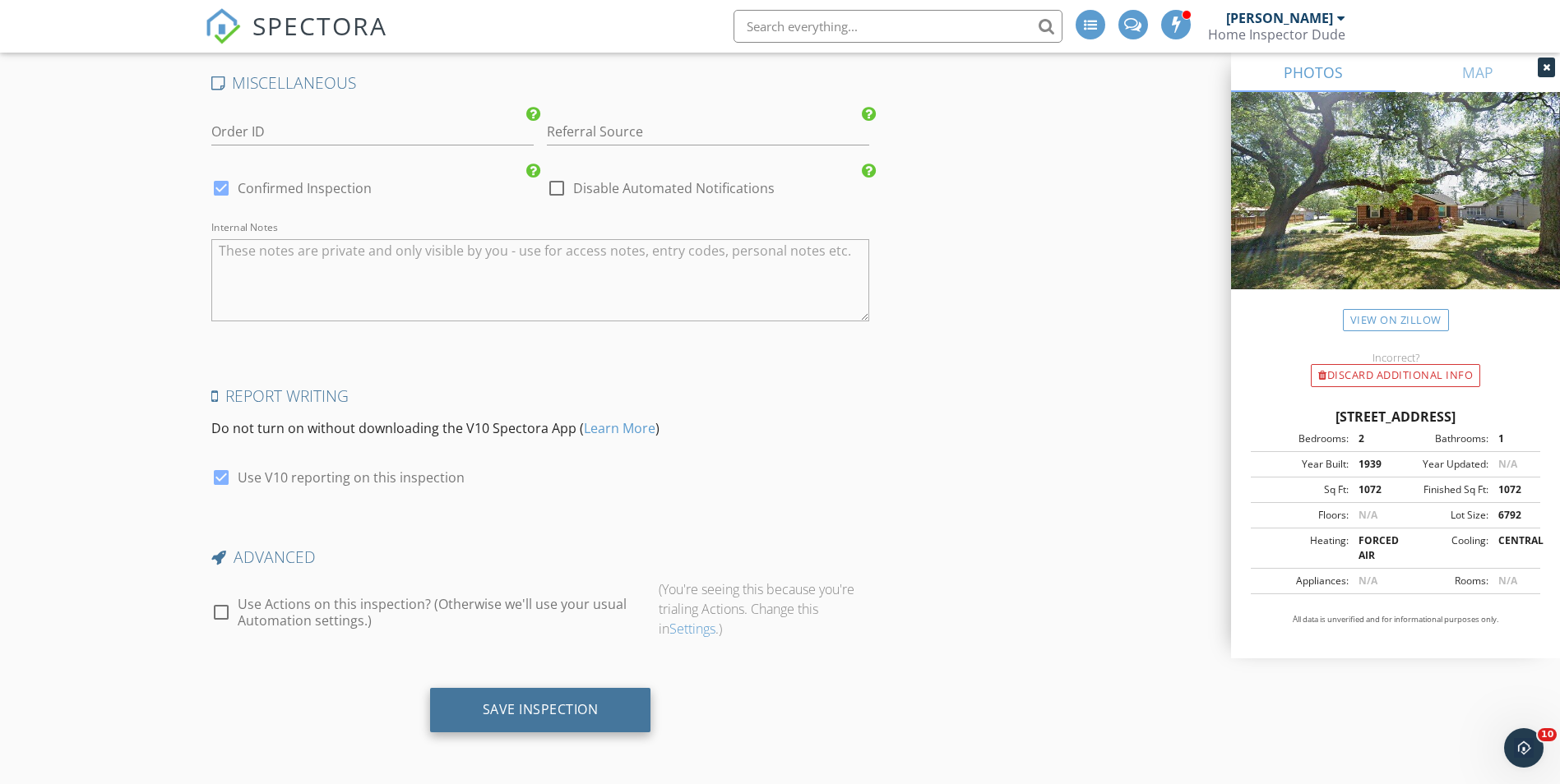
click at [511, 709] on div "Save Inspection" at bounding box center [540, 710] width 116 height 17
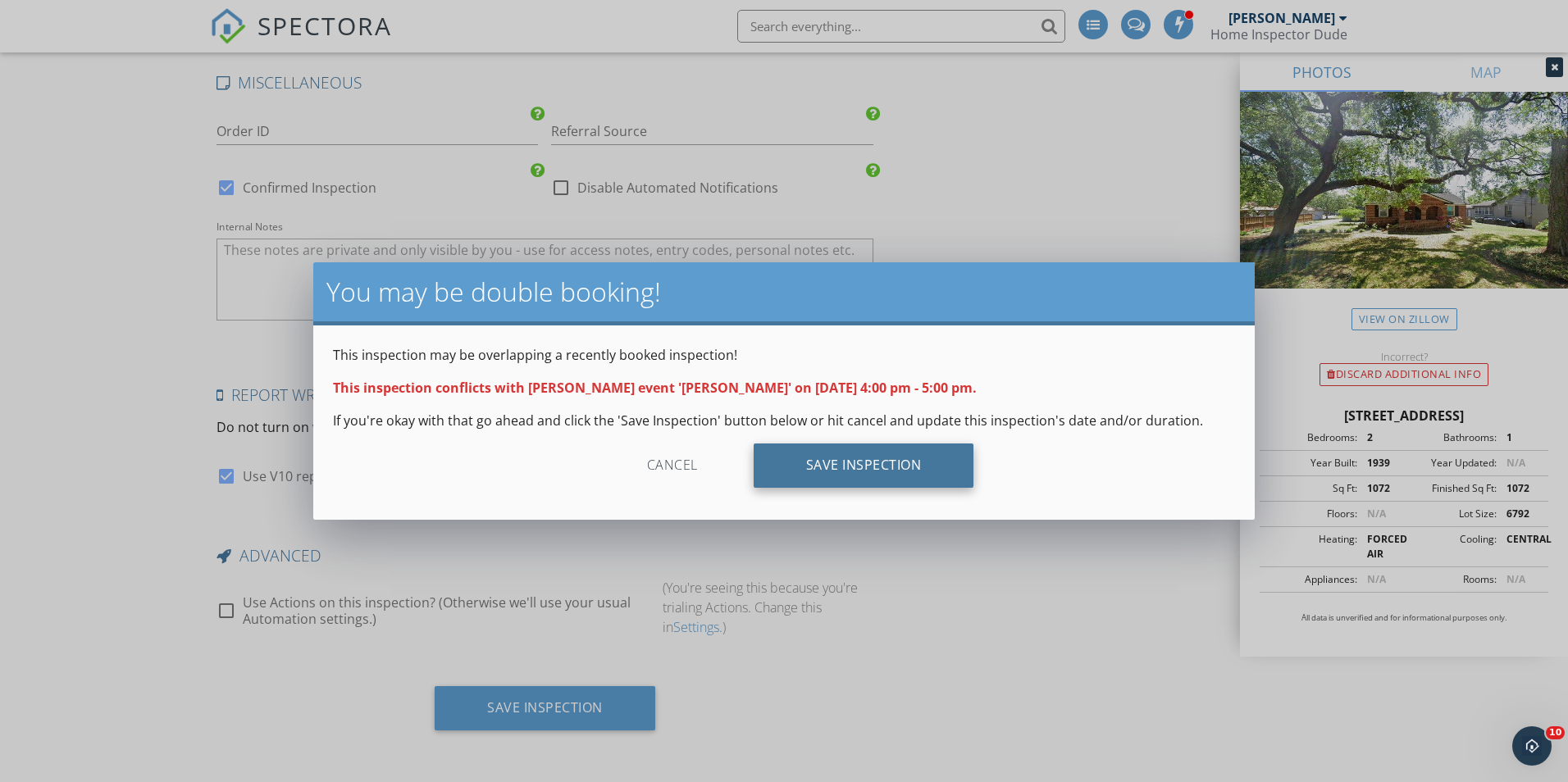
click at [852, 465] on div "Save Inspection" at bounding box center [864, 465] width 220 height 44
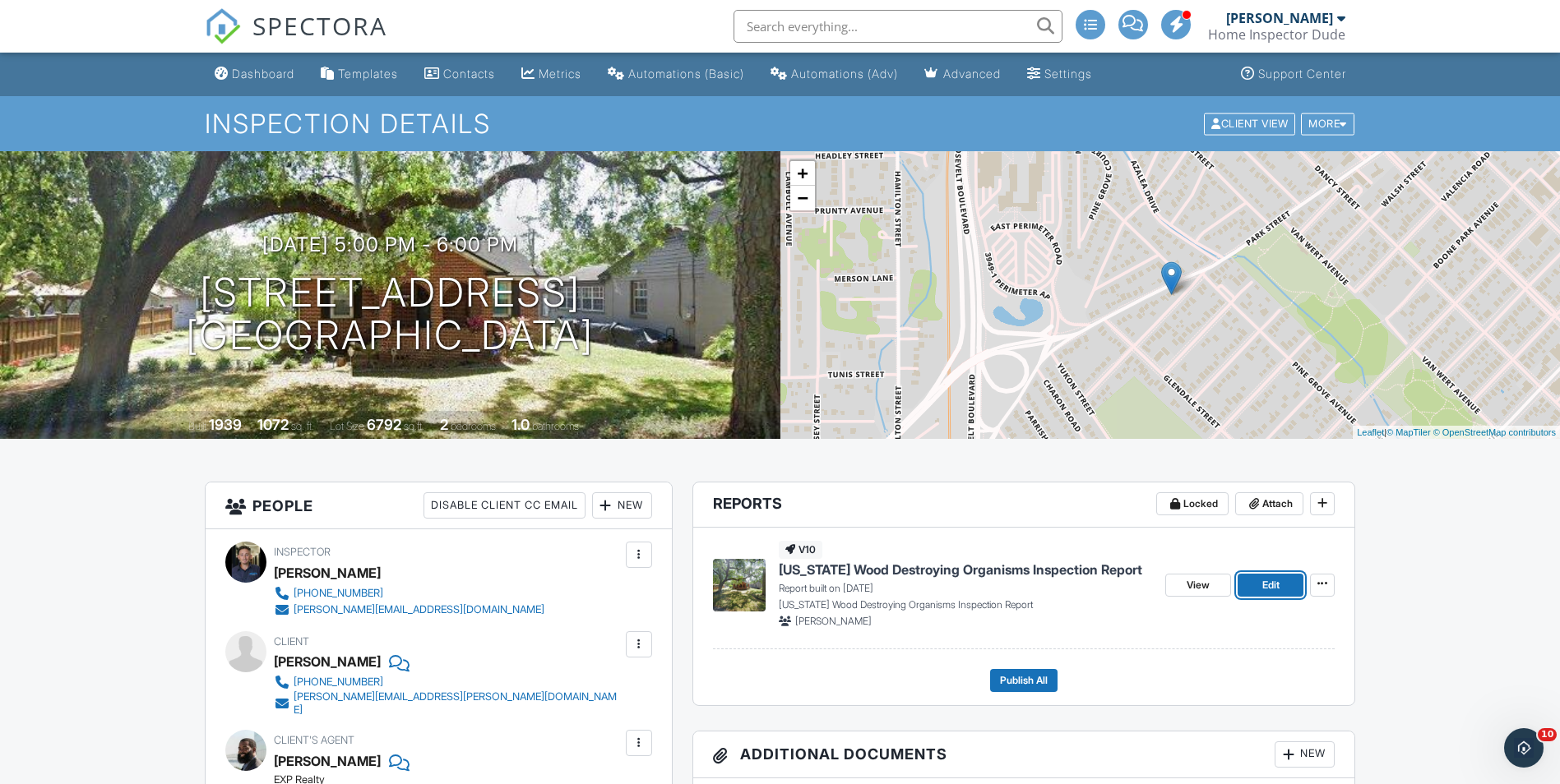
click at [1260, 579] on link "Edit" at bounding box center [1271, 585] width 66 height 23
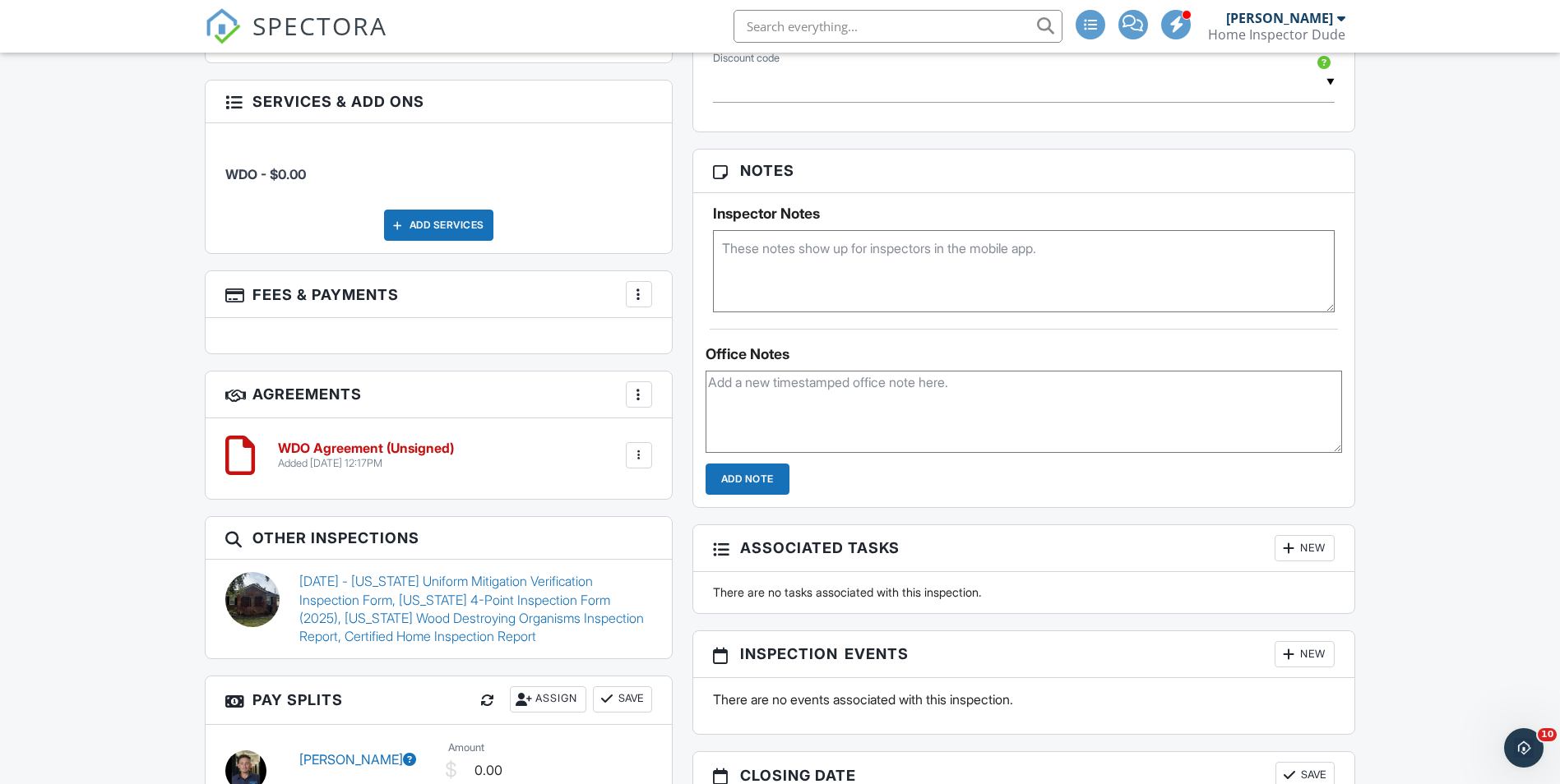
click at [639, 447] on div at bounding box center [639, 455] width 17 height 17
click at [392, 419] on div "WDO Agreement (Unsigned) Added 09/27/2025 12:17PM Edit File Delete Download" at bounding box center [439, 459] width 467 height 81
click at [374, 443] on h6 "WDO Agreement (Unsigned)" at bounding box center [366, 449] width 176 height 15
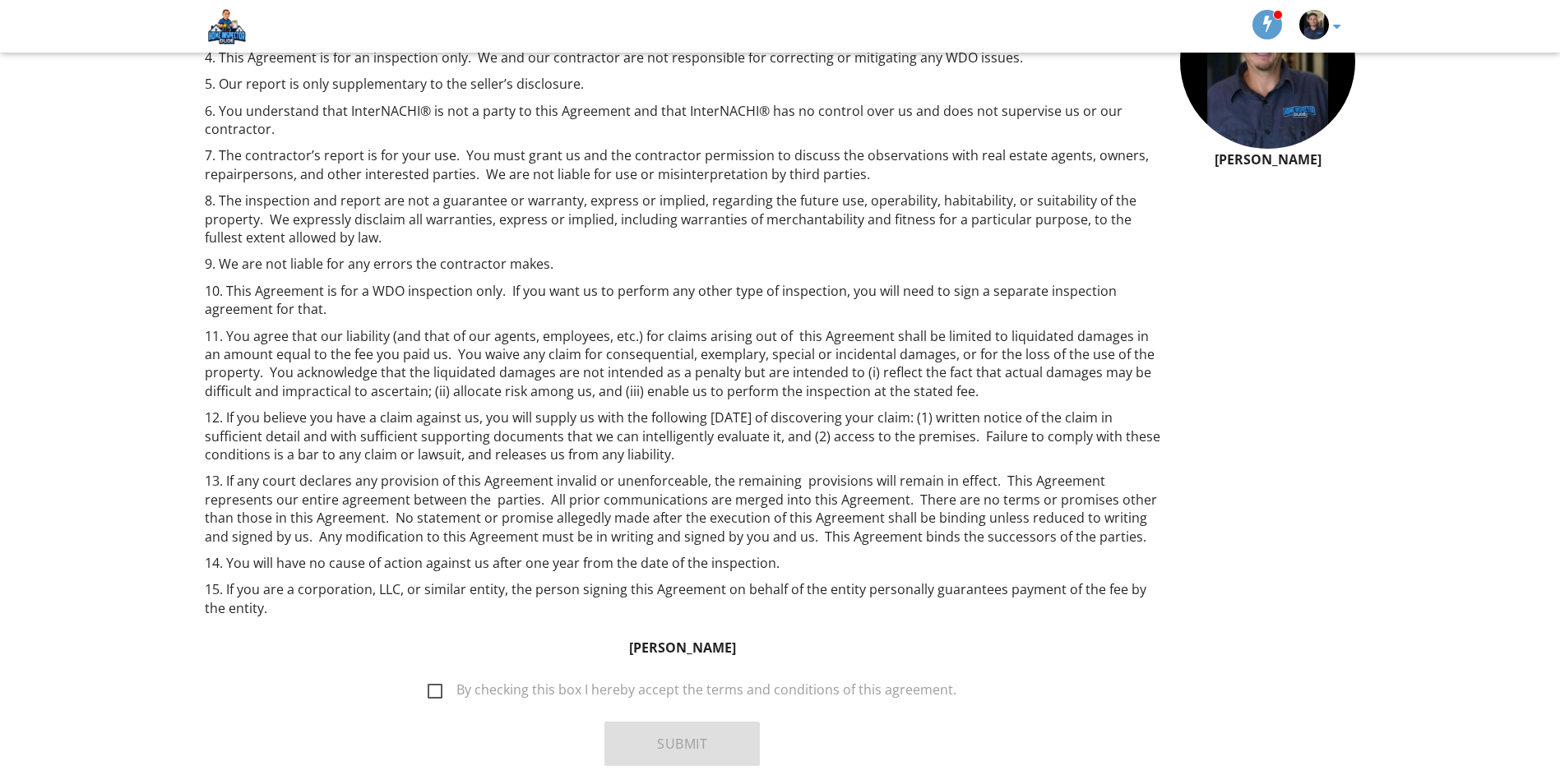
scroll to position [325, 0]
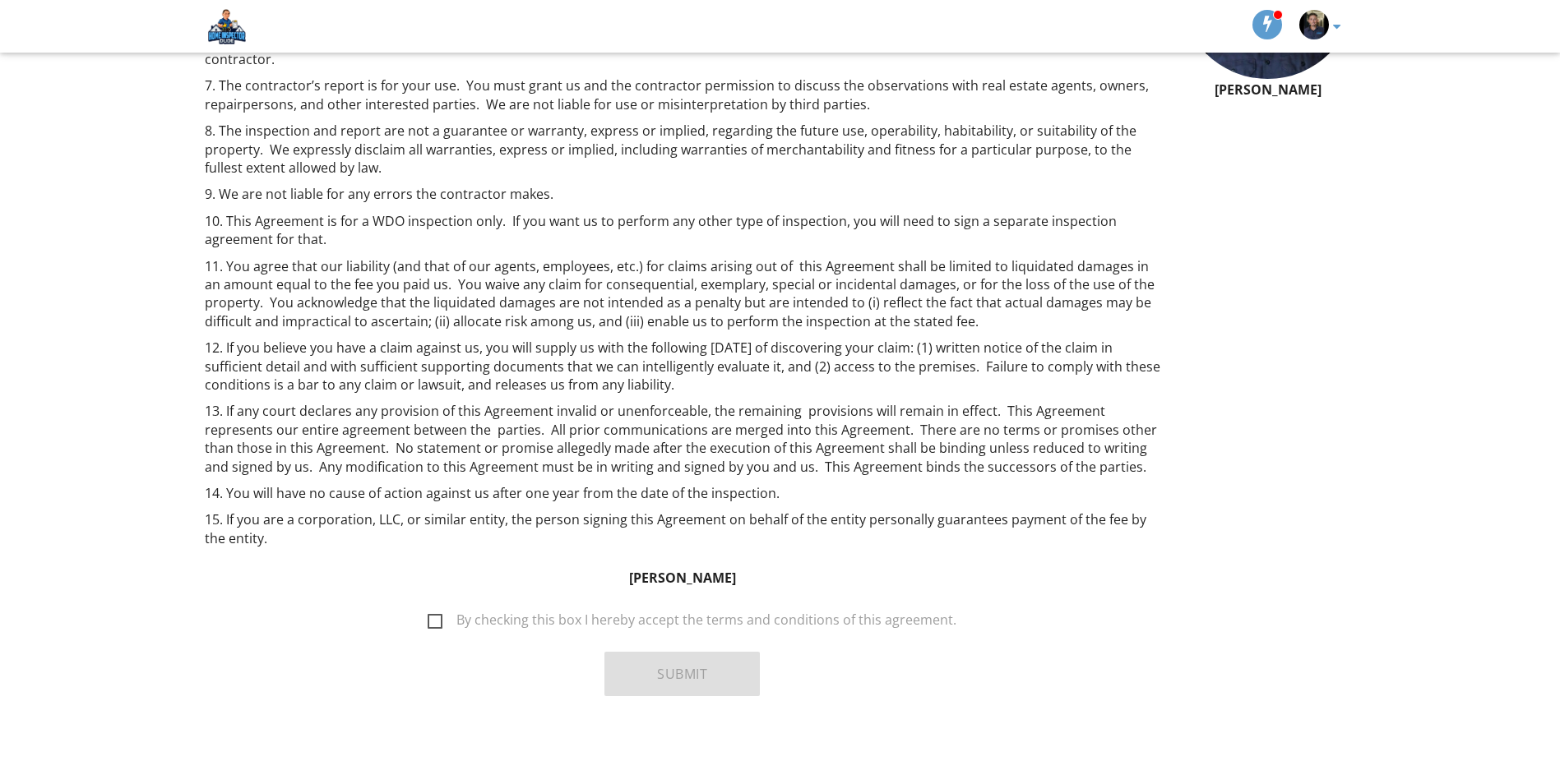
click at [443, 623] on label "By checking this box I hereby accept the terms and conditions of this agreement." at bounding box center [692, 623] width 529 height 20
click at [429, 617] on input "By checking this box I hereby accept the terms and conditions of this agreement." at bounding box center [423, 612] width 11 height 11
checkbox input "true"
click at [647, 670] on button "Submit" at bounding box center [682, 674] width 155 height 44
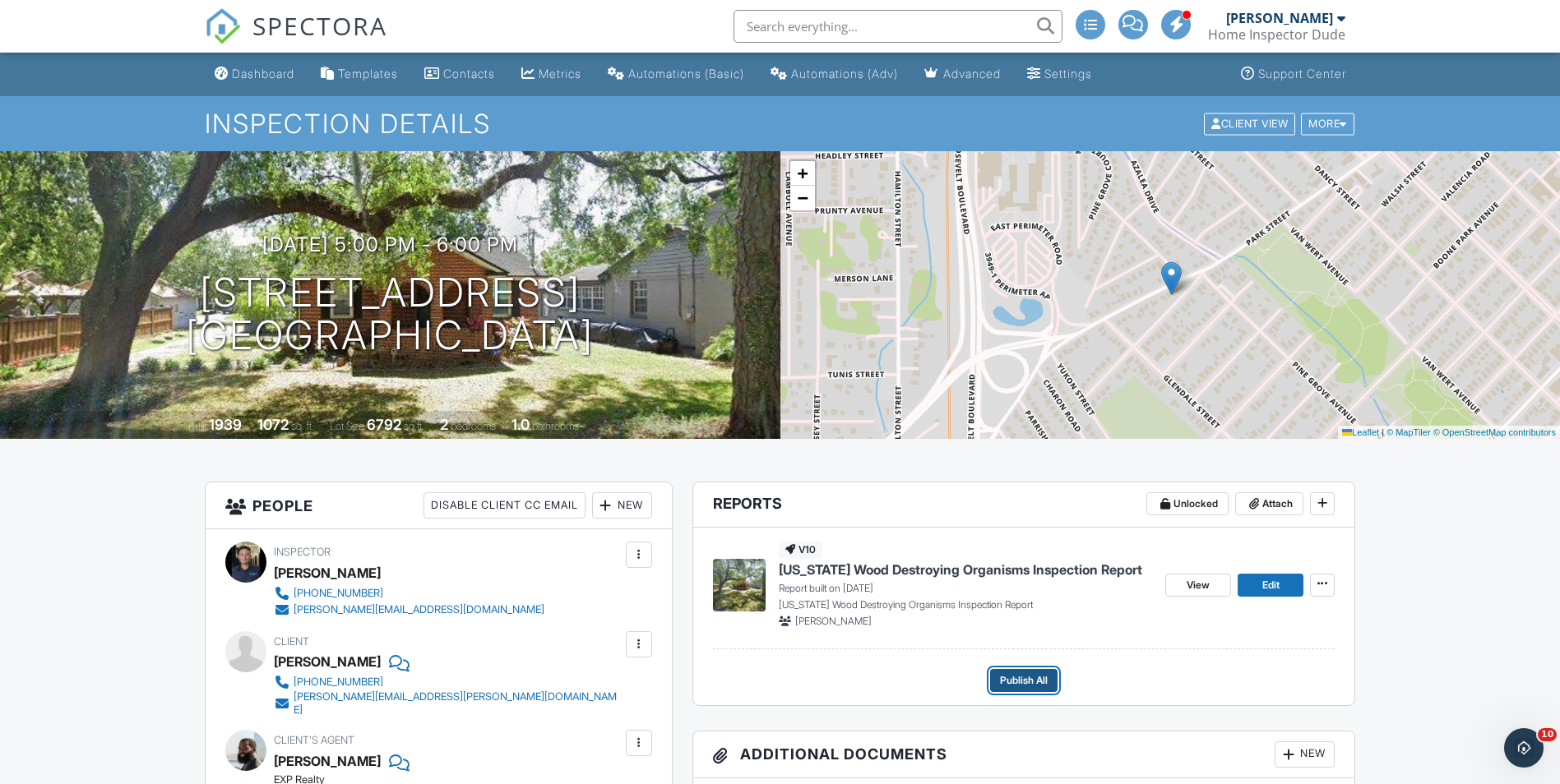
click at [1019, 682] on span "Publish All" at bounding box center [1024, 680] width 48 height 17
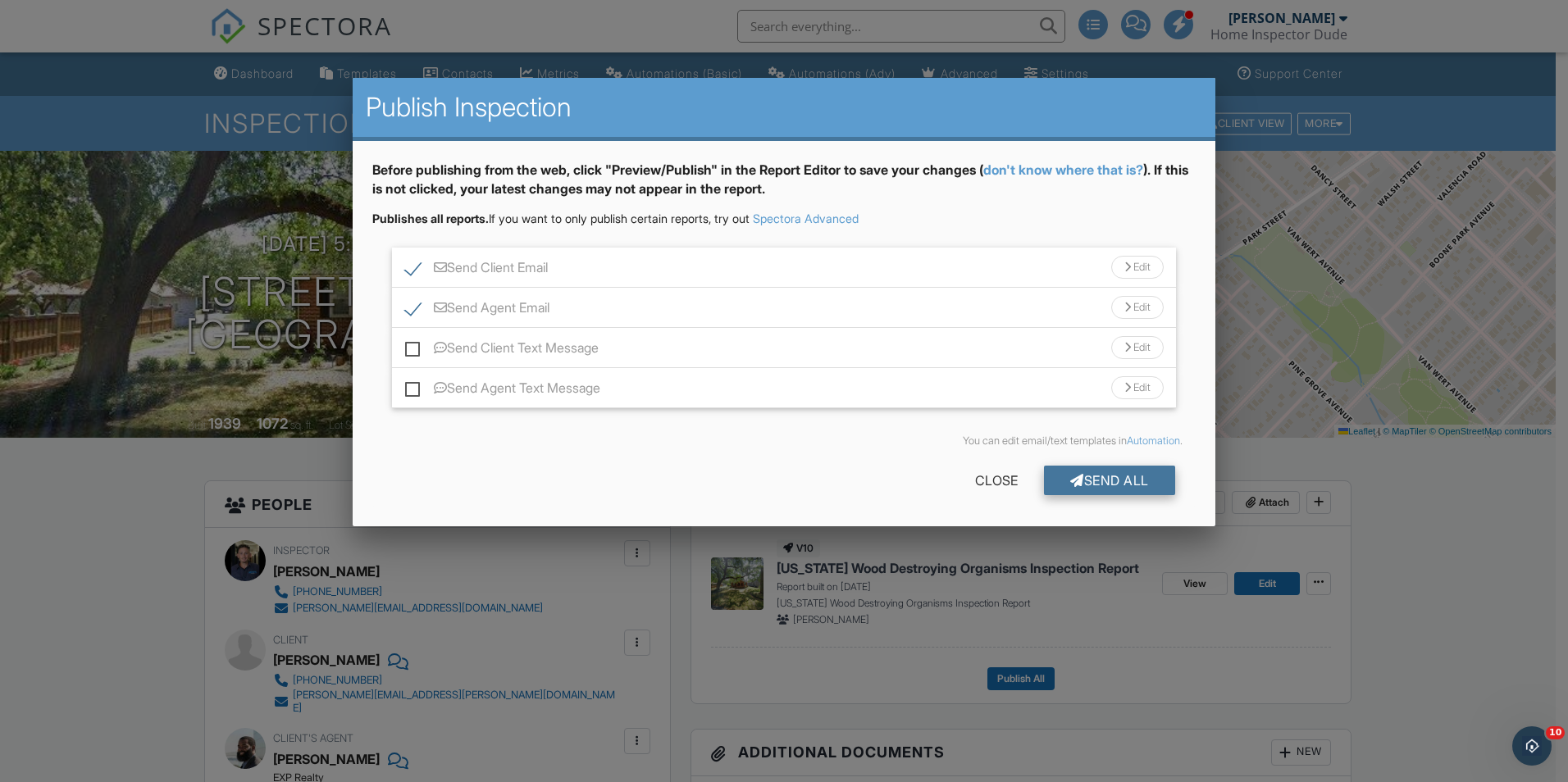
click at [1105, 473] on div "Send All" at bounding box center [1110, 479] width 131 height 29
